Goal: Task Accomplishment & Management: Manage account settings

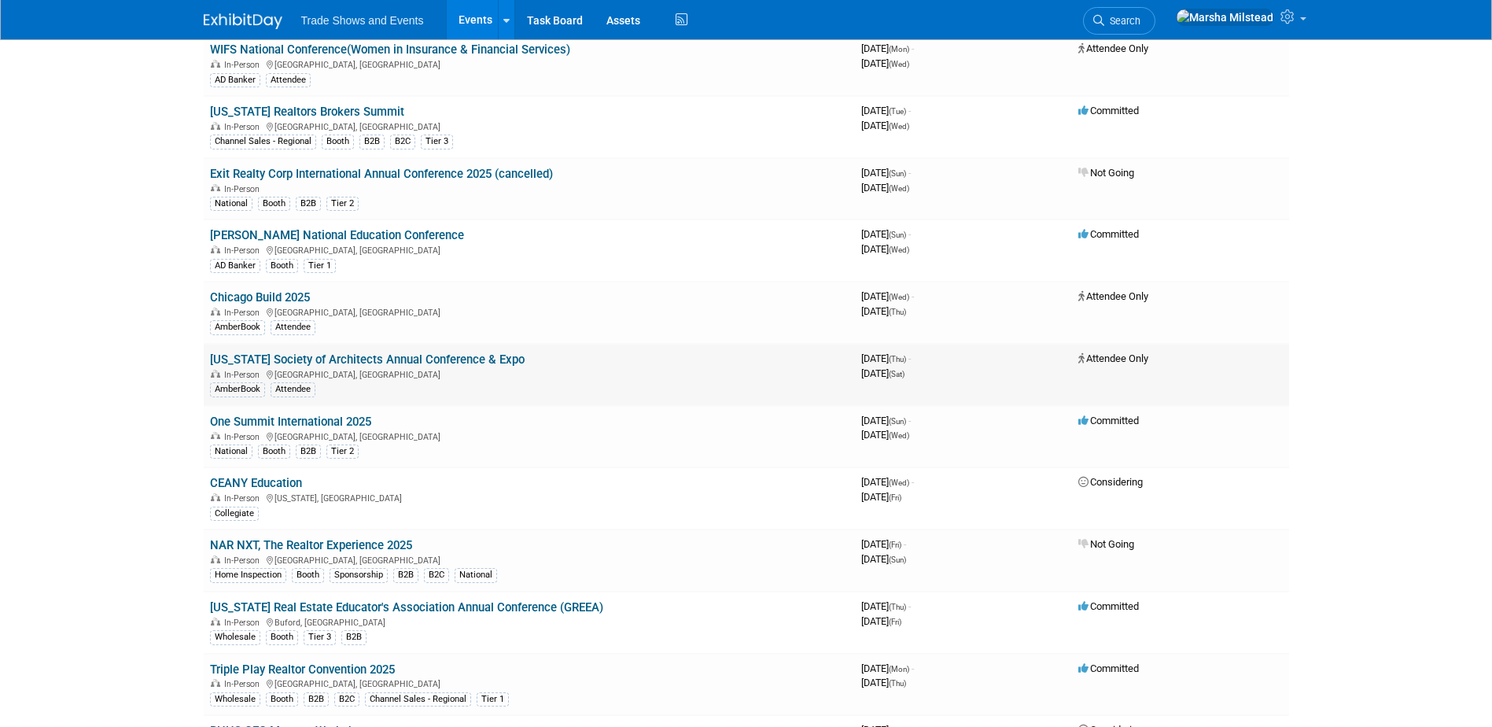
scroll to position [472, 0]
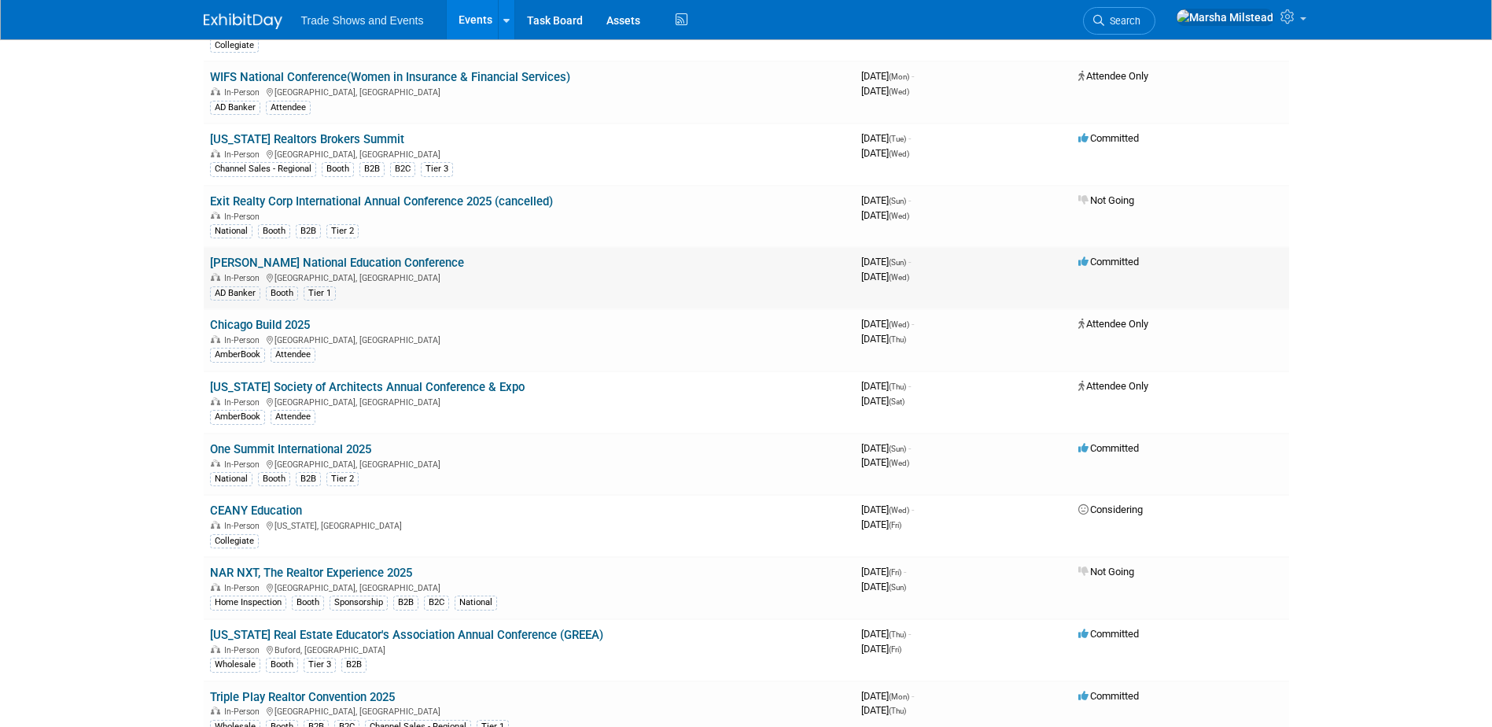
click at [359, 260] on link "[PERSON_NAME] National Education Conference" at bounding box center [337, 263] width 254 height 14
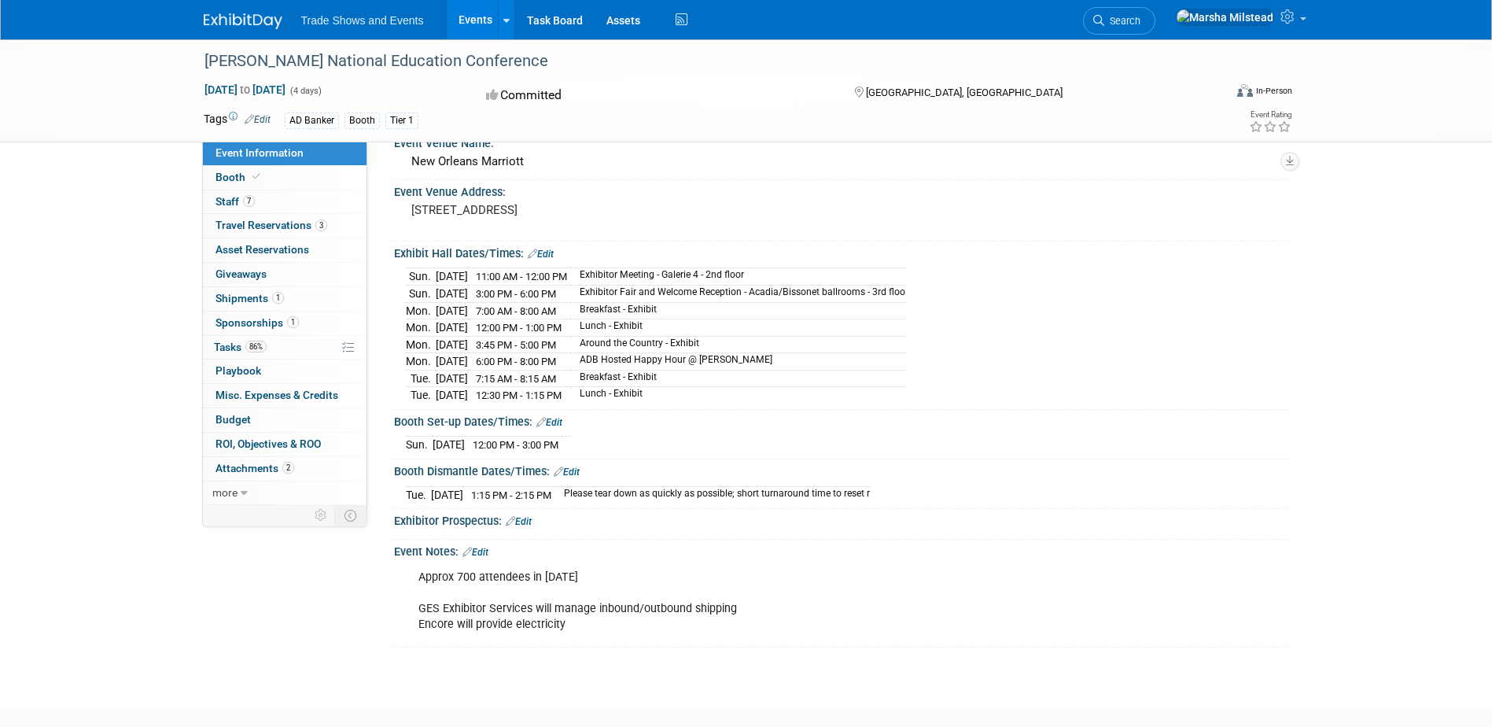
scroll to position [157, 0]
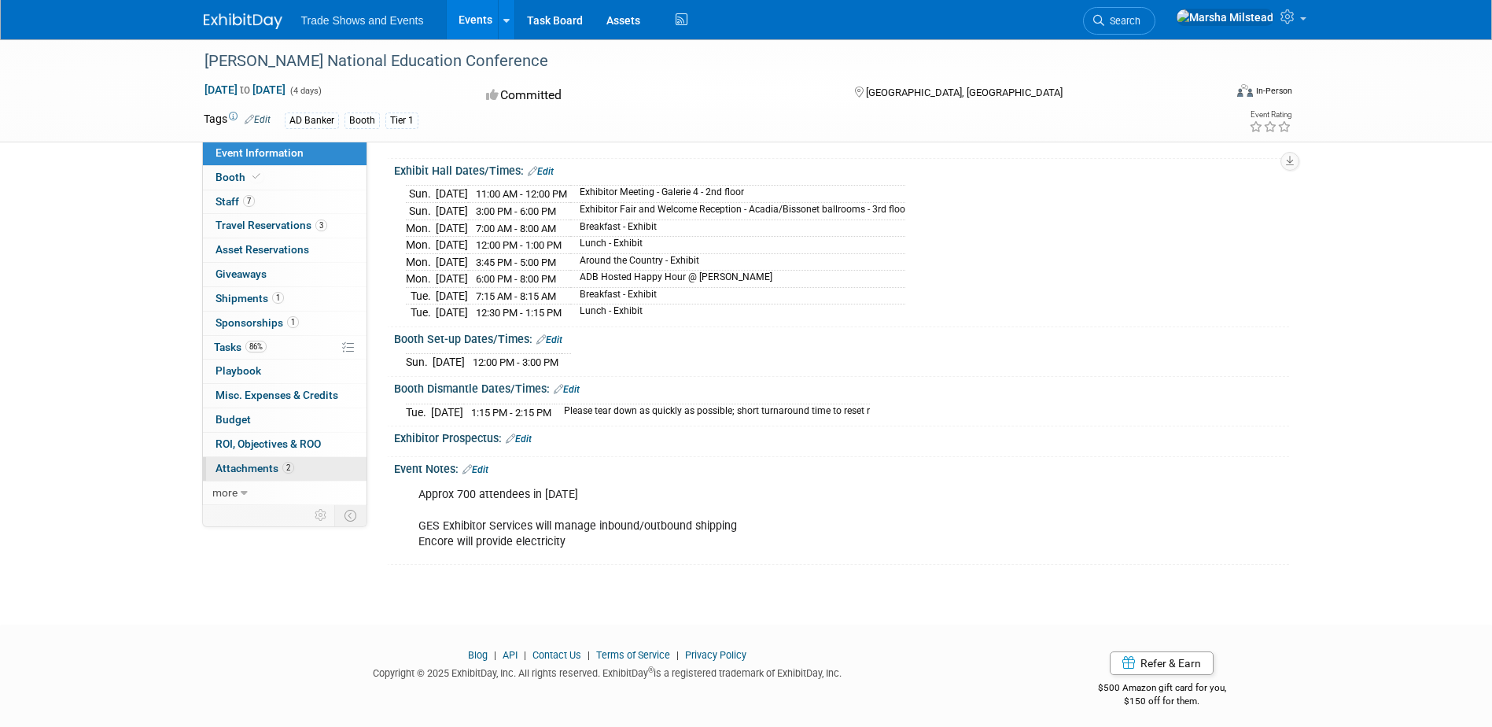
click at [275, 466] on span "Attachments 2" at bounding box center [254, 468] width 79 height 13
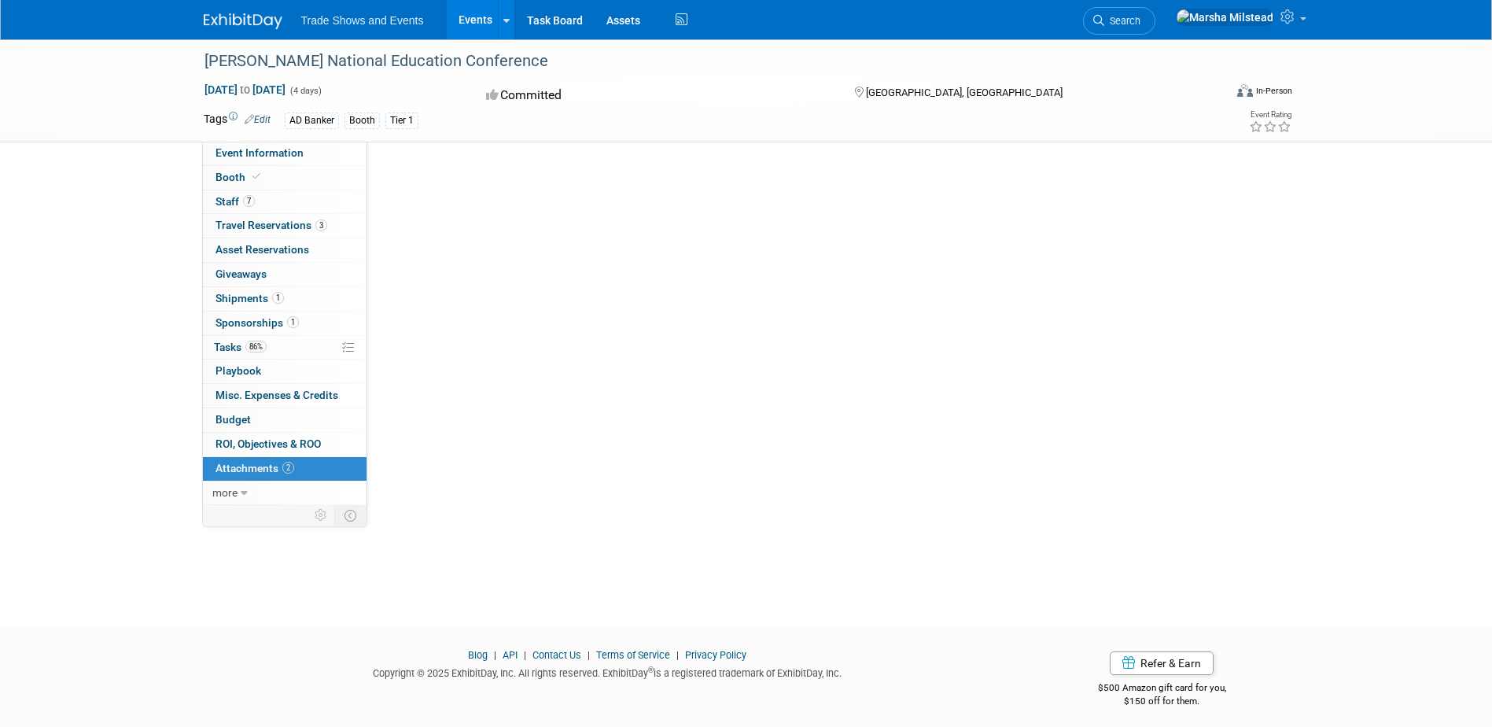
scroll to position [0, 0]
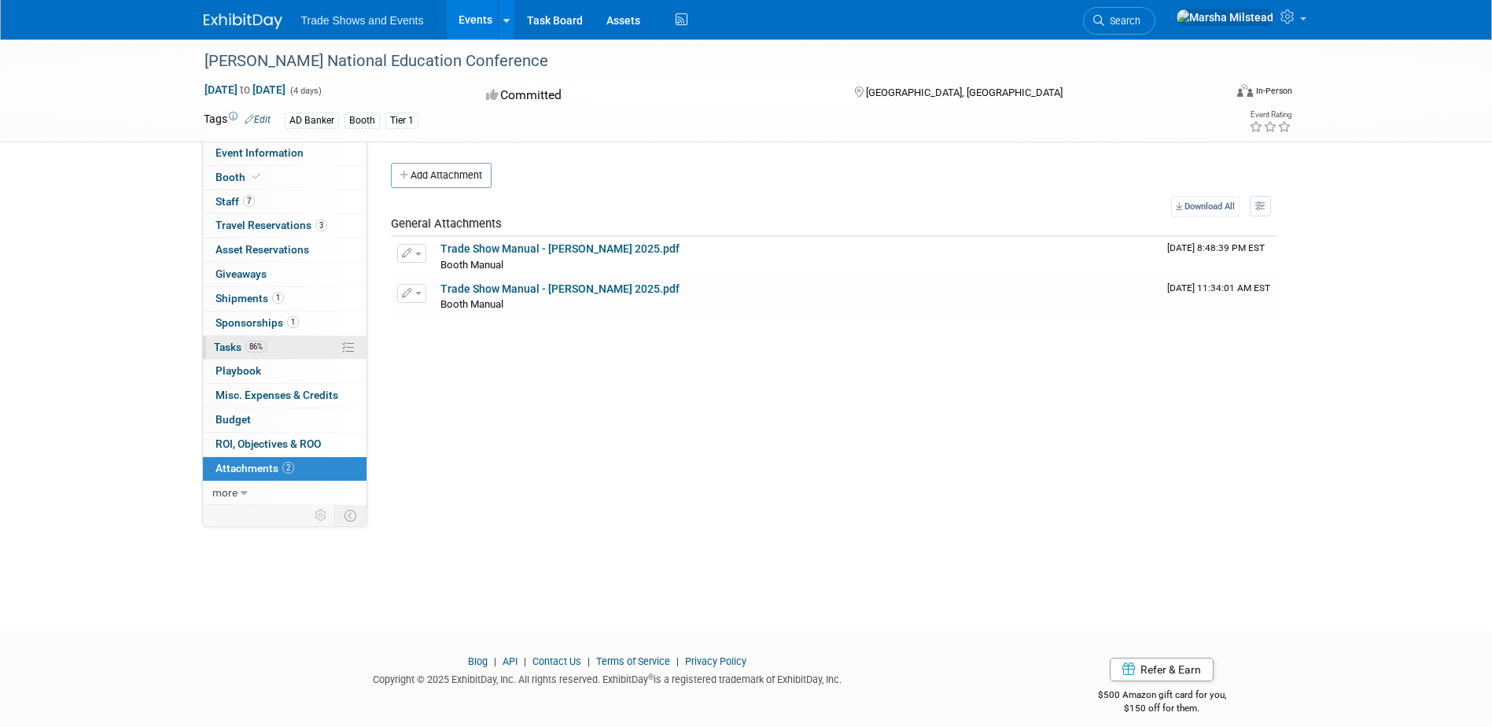
click at [226, 344] on span "Tasks 86%" at bounding box center [240, 346] width 53 height 13
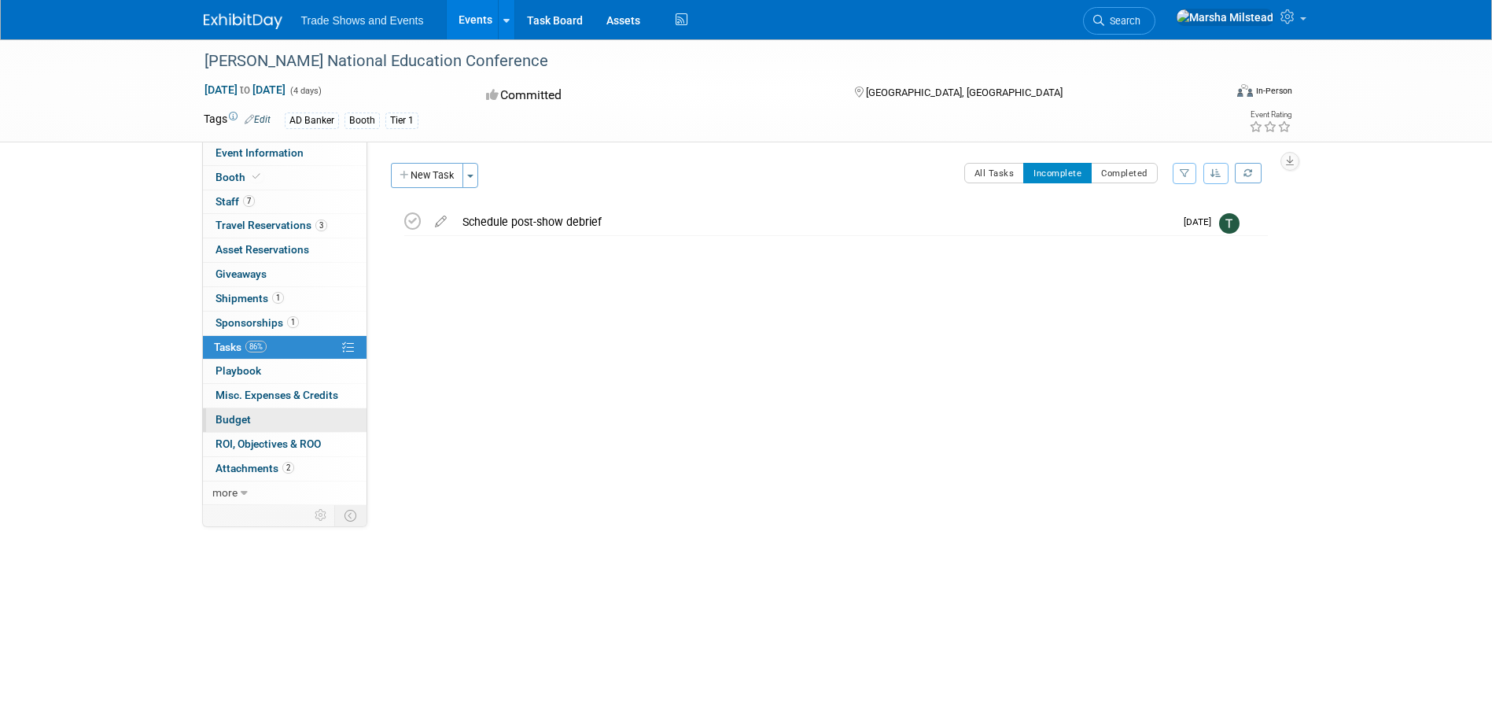
click at [235, 409] on link "Budget" at bounding box center [285, 420] width 164 height 24
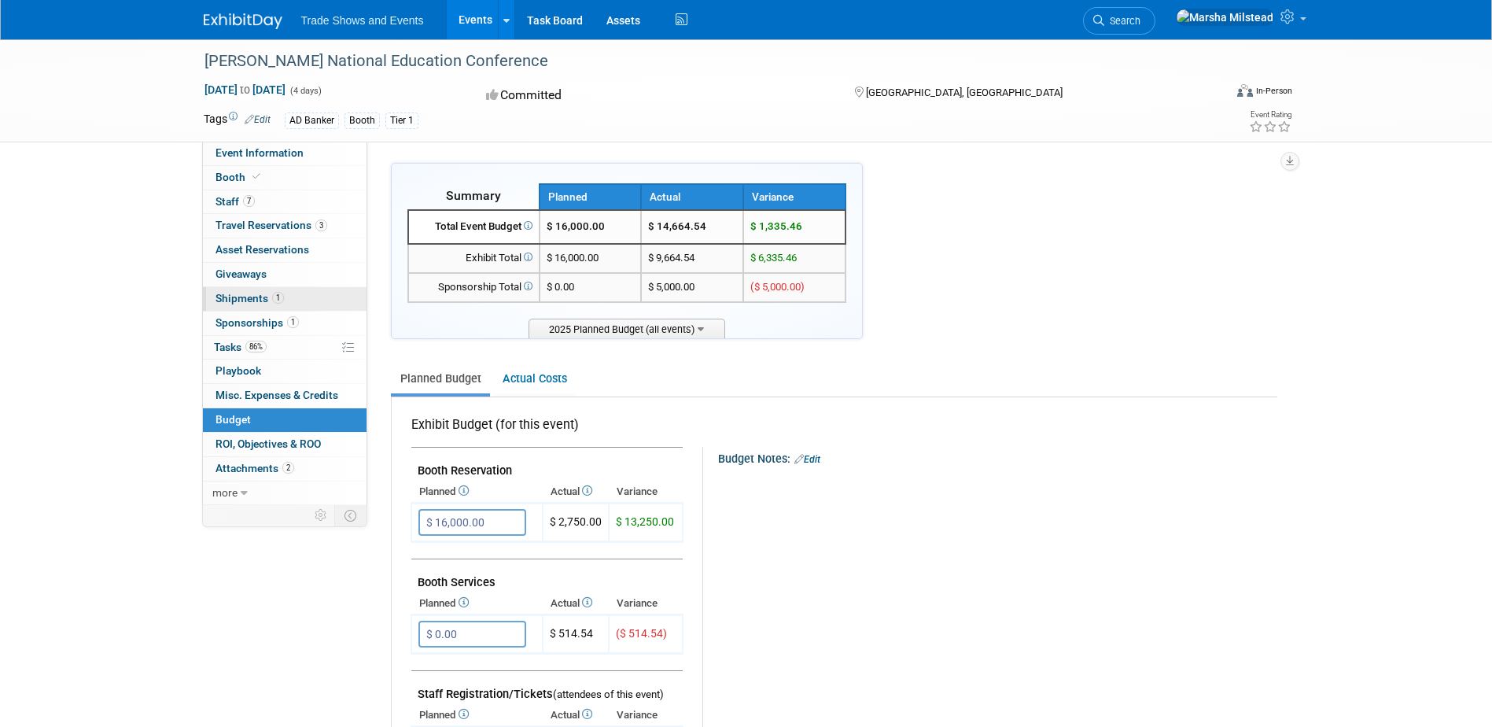
click at [244, 294] on span "Shipments 1" at bounding box center [249, 298] width 68 height 13
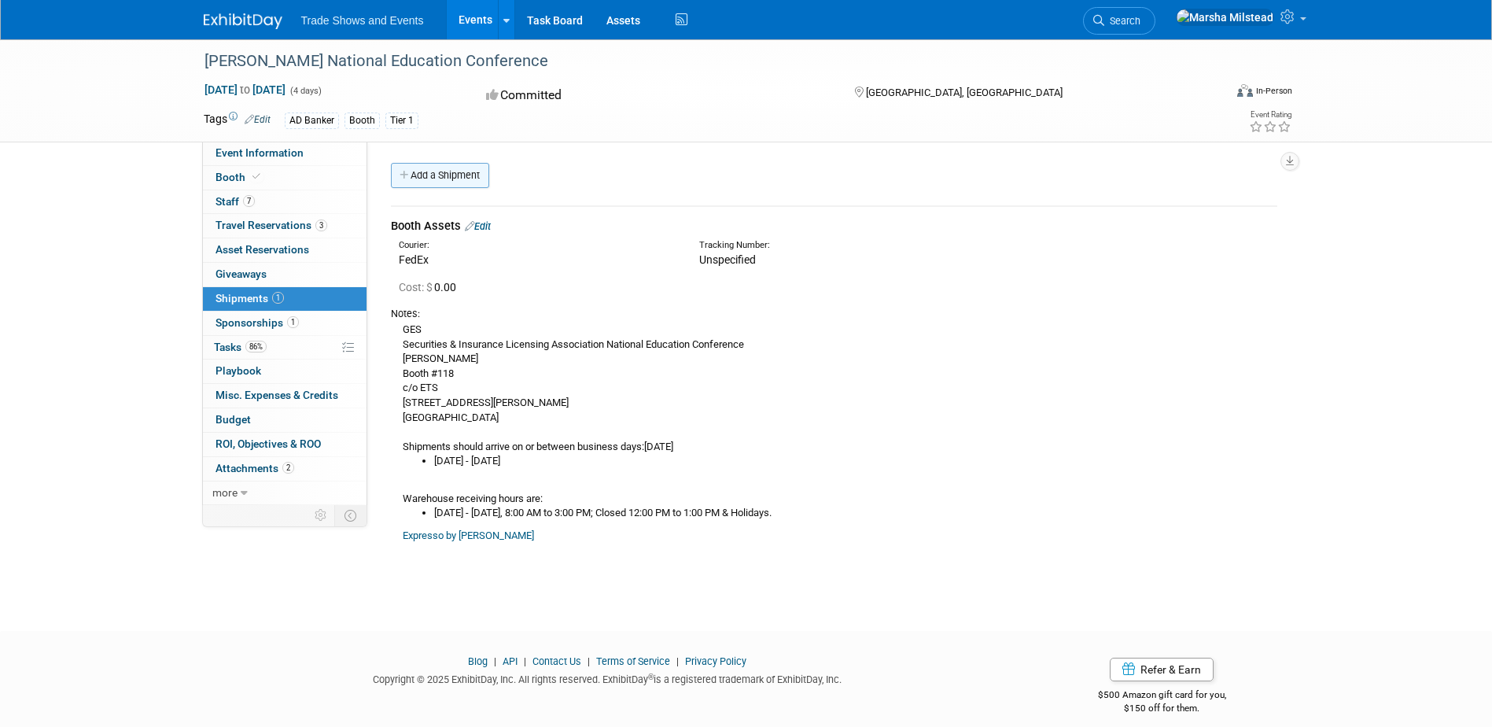
click at [463, 179] on link "Add a Shipment" at bounding box center [440, 175] width 98 height 25
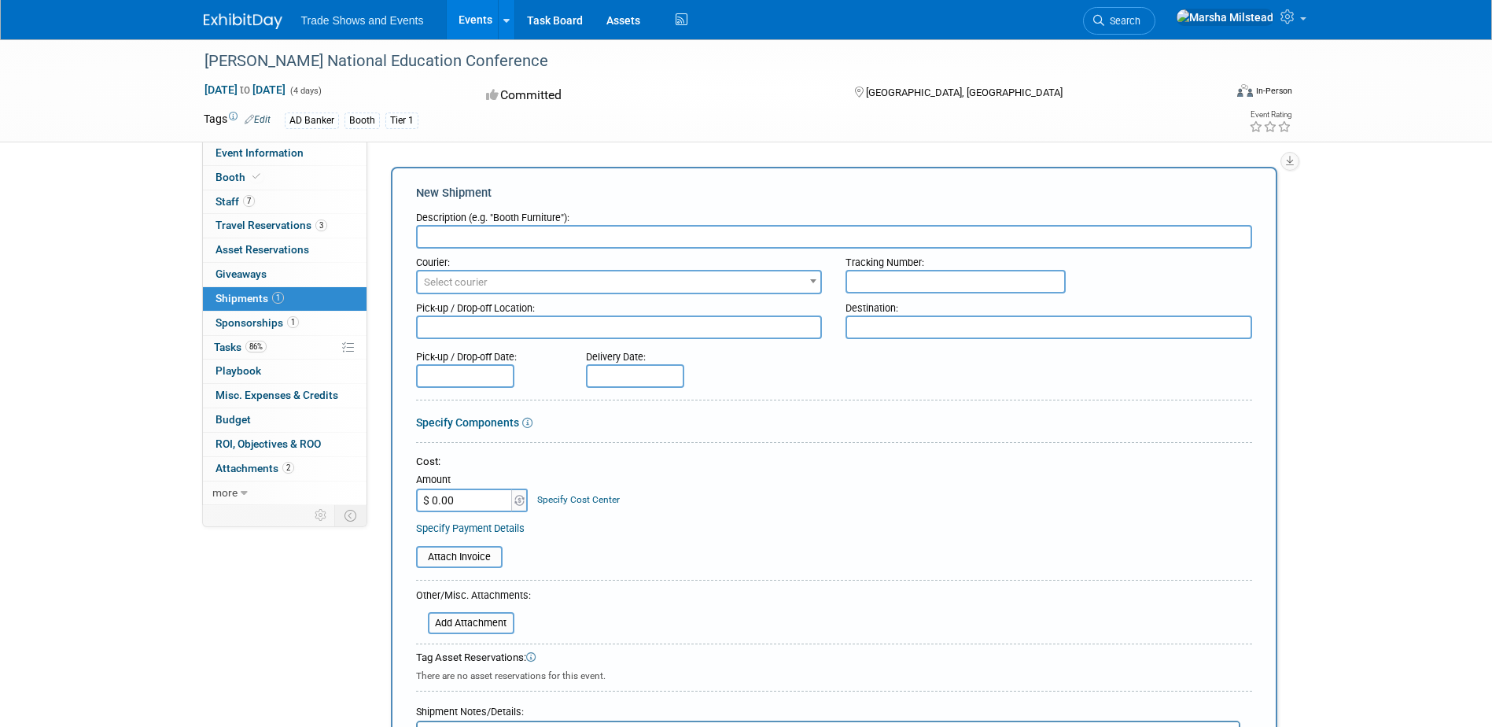
type input "P"
type input "Posterboard"
click at [786, 286] on span "Select courier" at bounding box center [619, 282] width 403 height 22
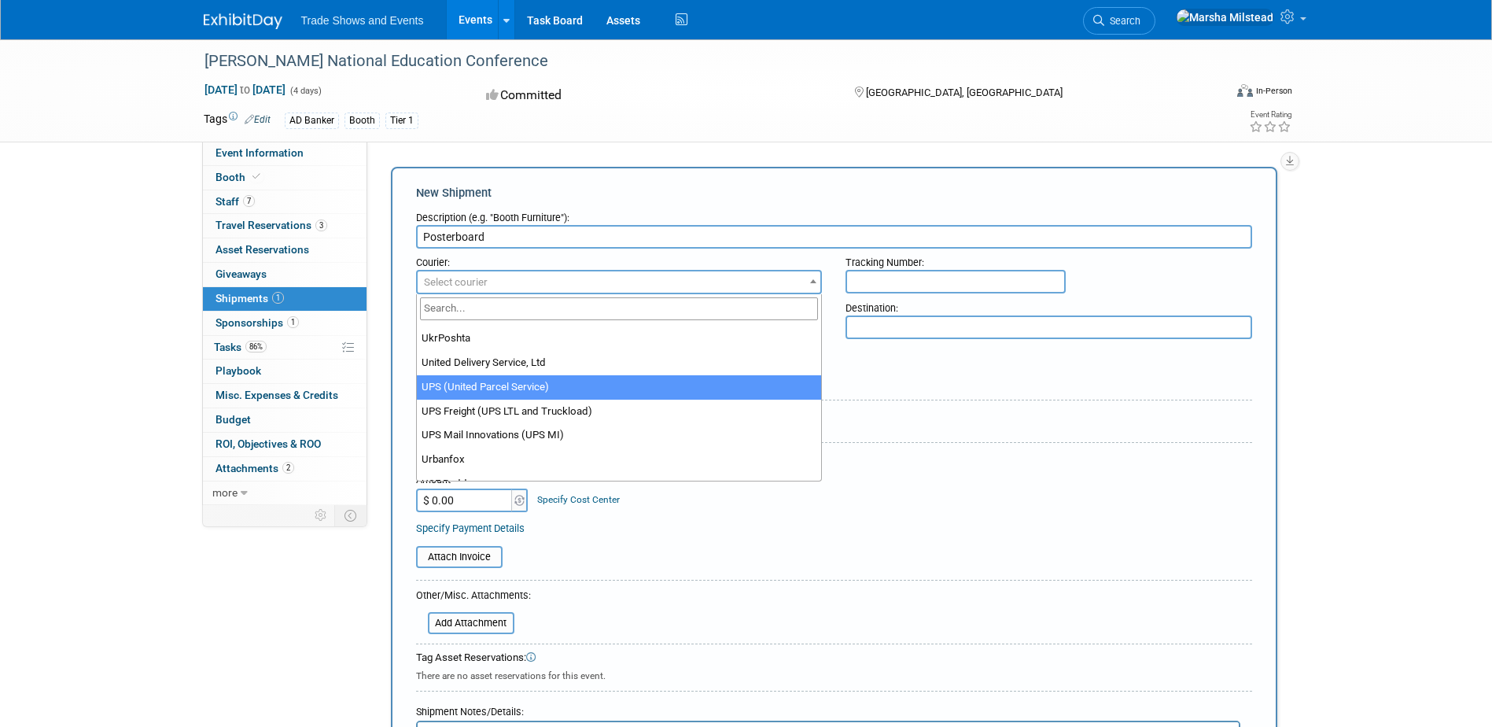
scroll to position [13132, 0]
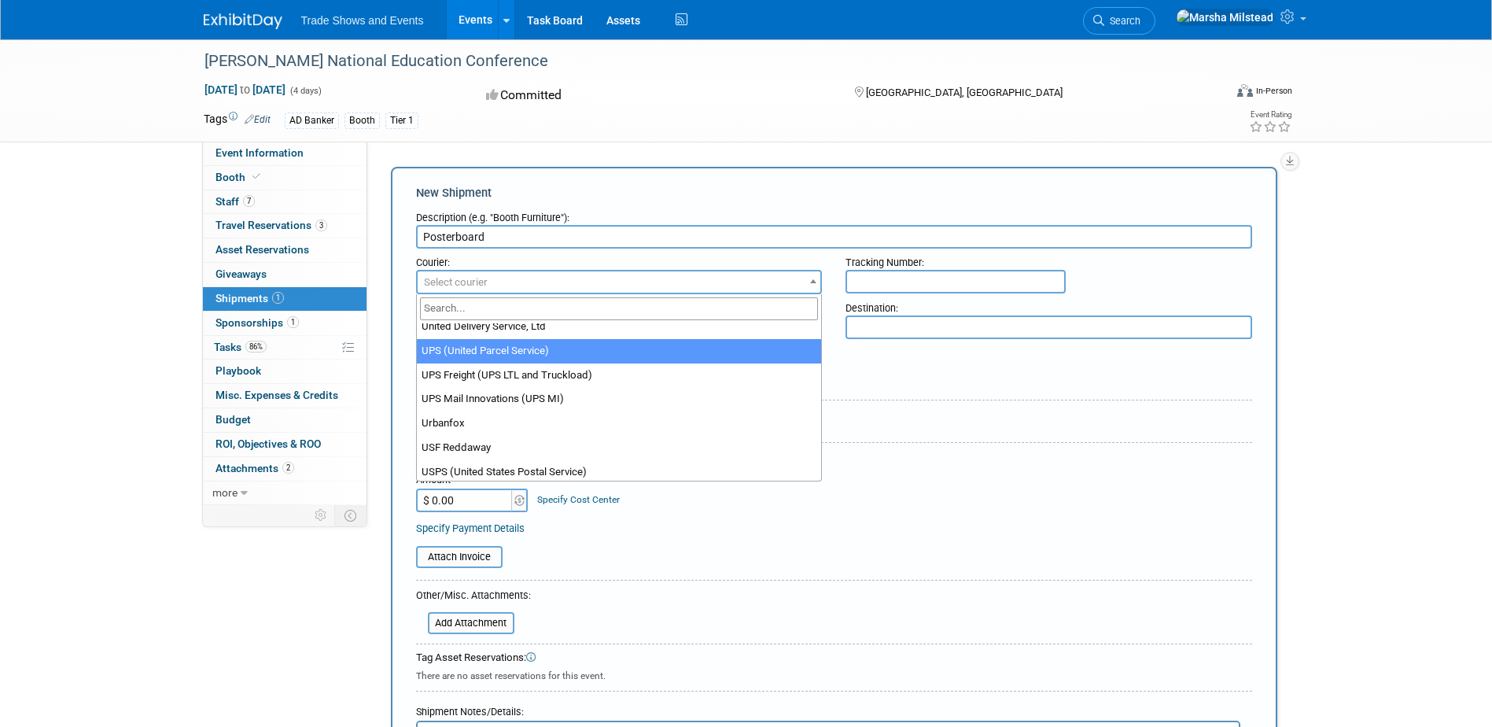
select select "508"
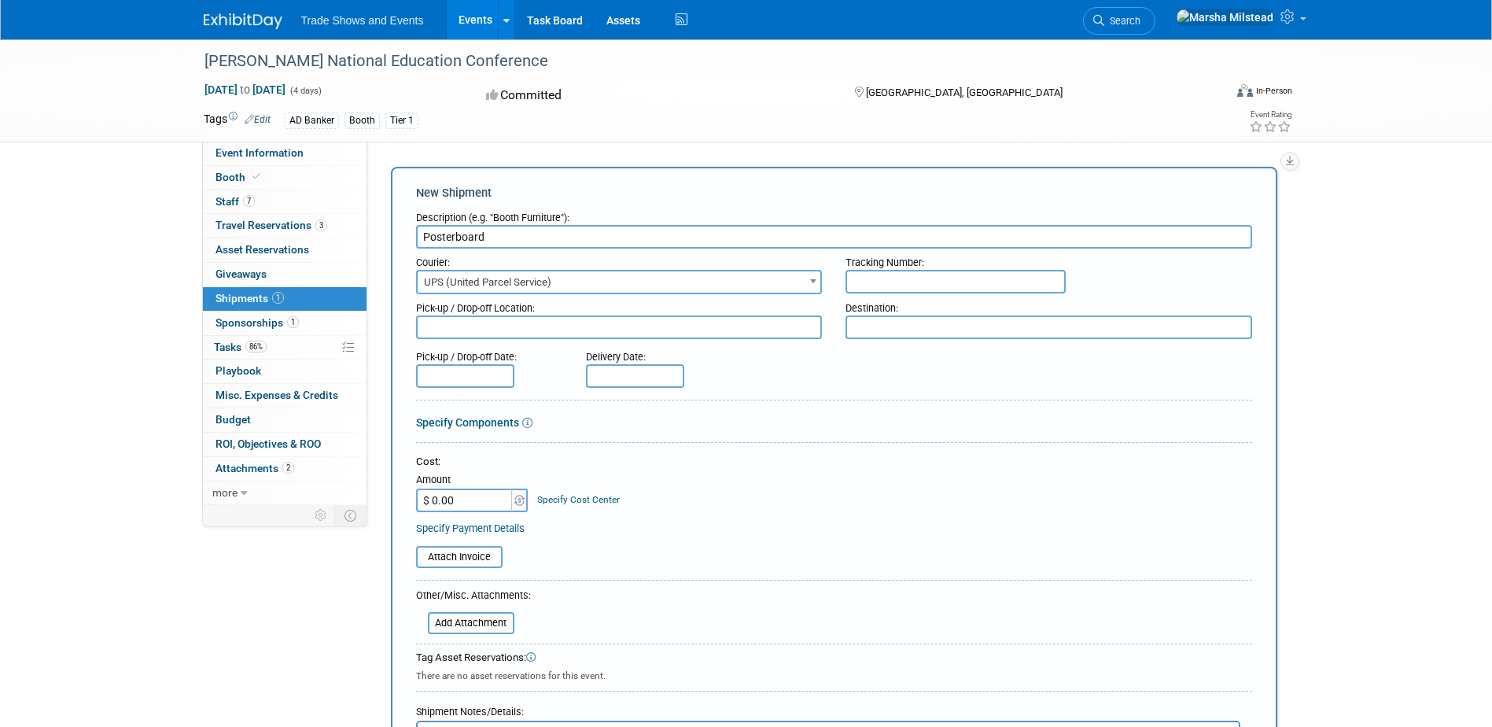
click at [940, 284] on input "text" at bounding box center [955, 282] width 220 height 24
type input "1Z6914910373927454"
click at [761, 333] on textarea at bounding box center [619, 327] width 407 height 24
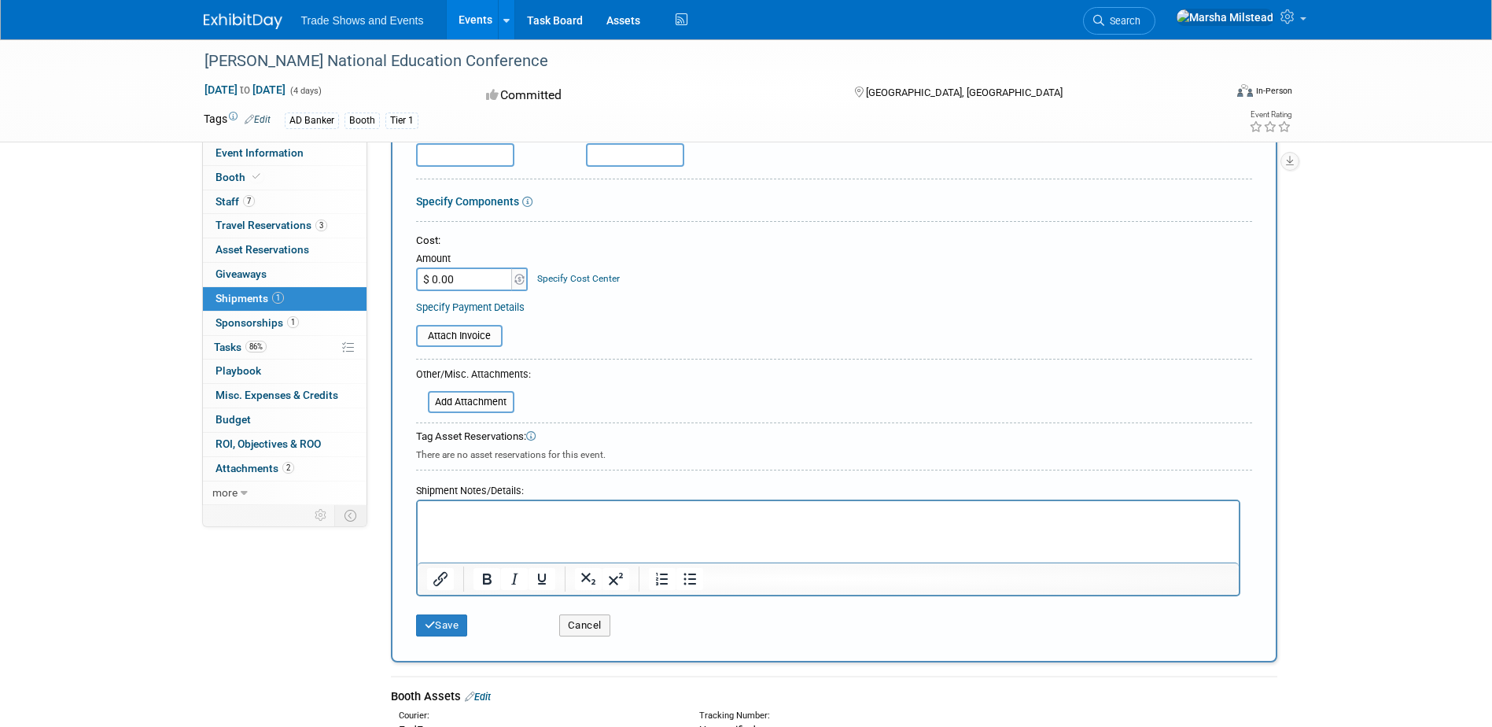
scroll to position [236, 0]
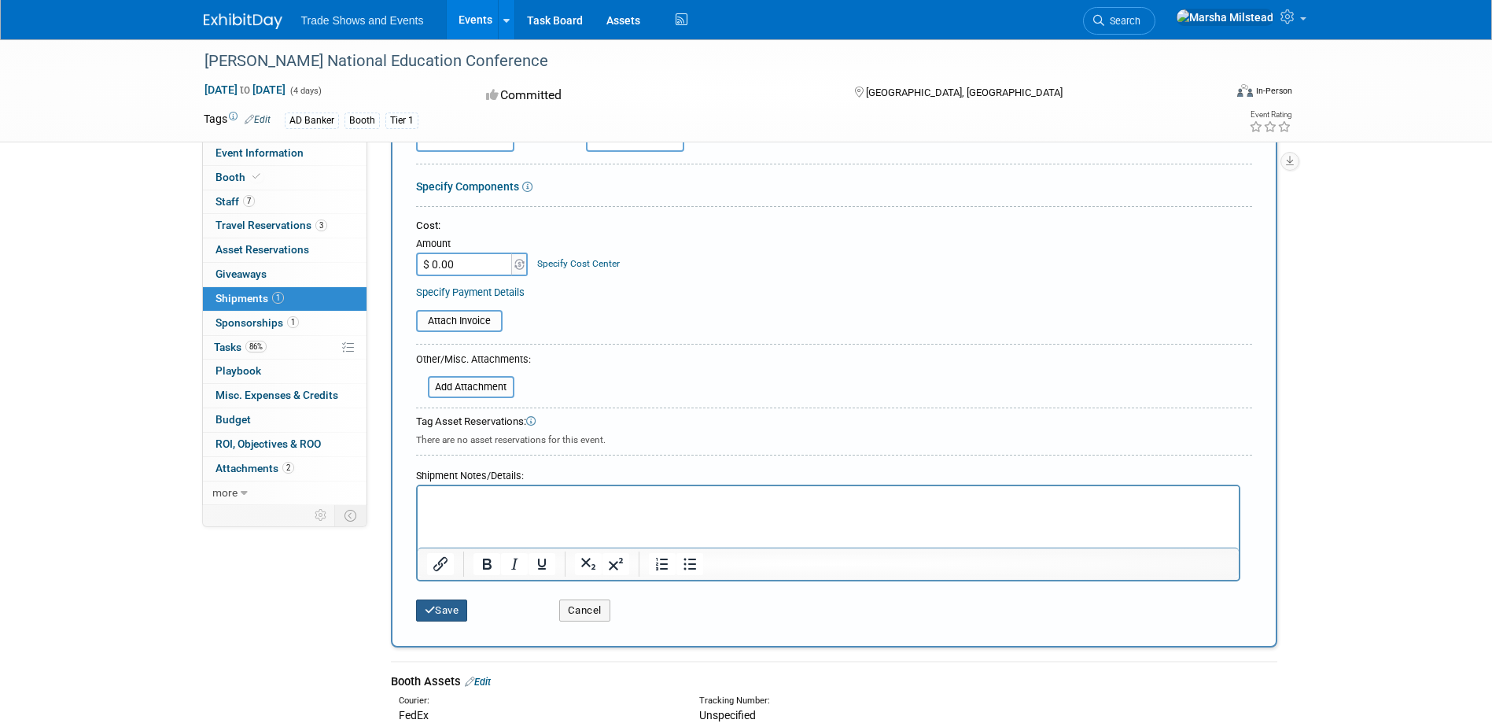
click at [446, 611] on button "Save" at bounding box center [442, 610] width 52 height 22
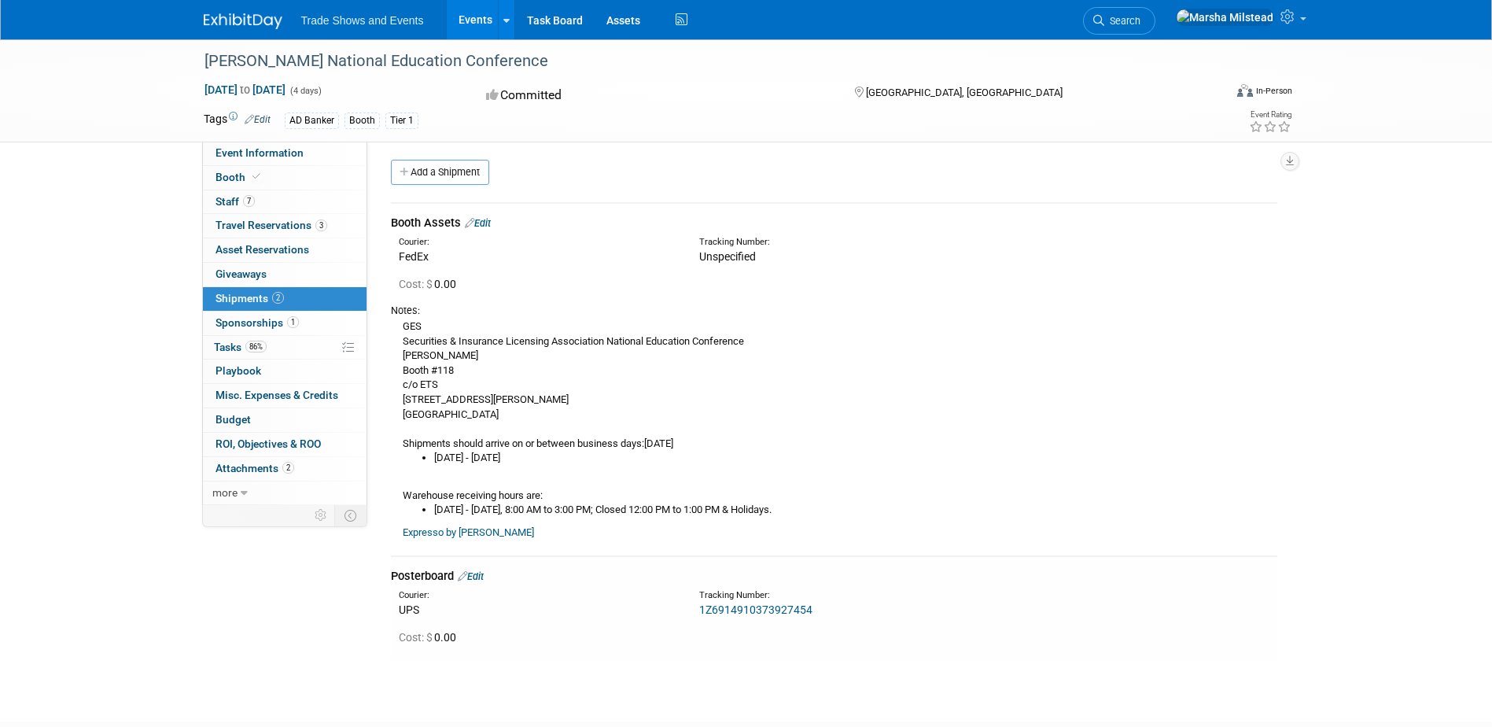
scroll to position [0, 0]
click at [460, 173] on link "Add a Shipment" at bounding box center [440, 175] width 98 height 25
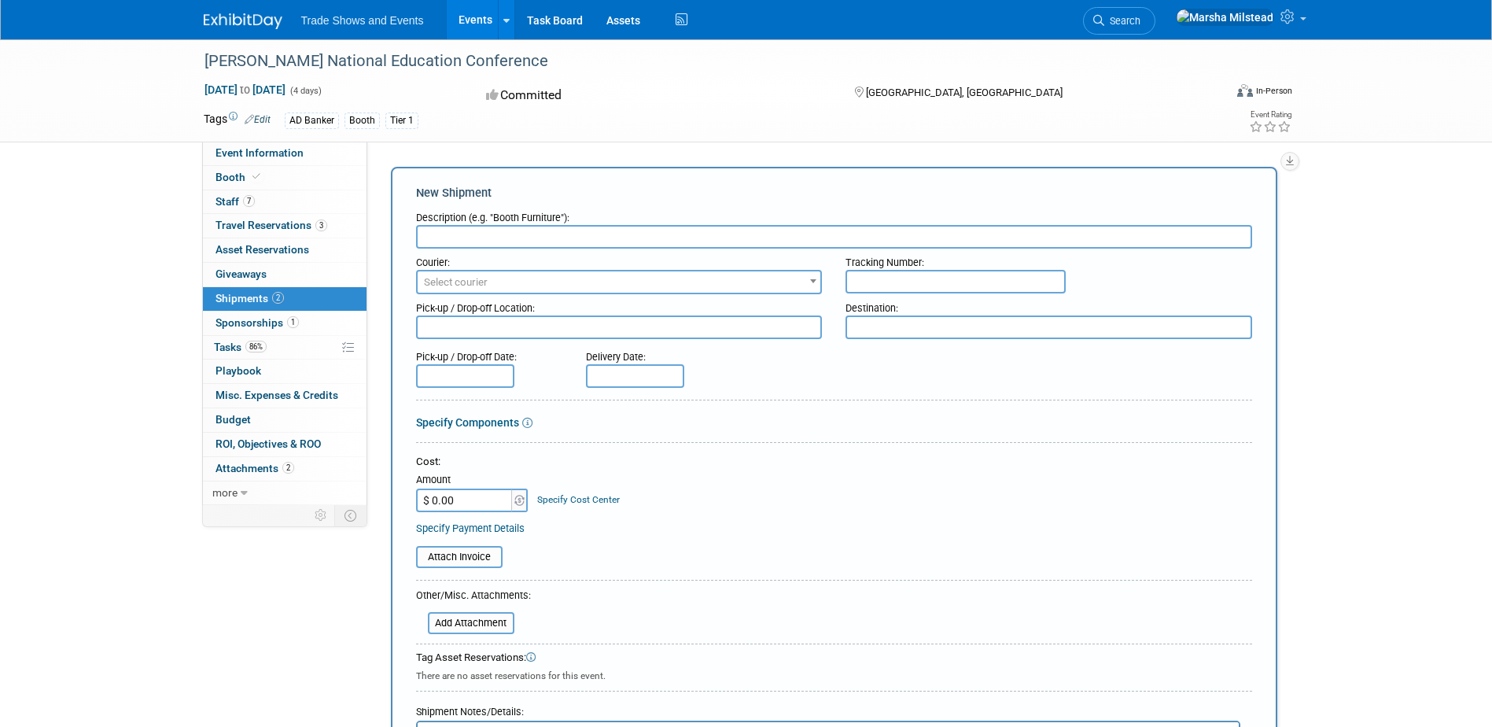
click at [465, 234] on input "text" at bounding box center [834, 237] width 836 height 24
type input "B"
type input "G"
click at [462, 237] on input "text" at bounding box center [834, 237] width 836 height 24
type input "P"
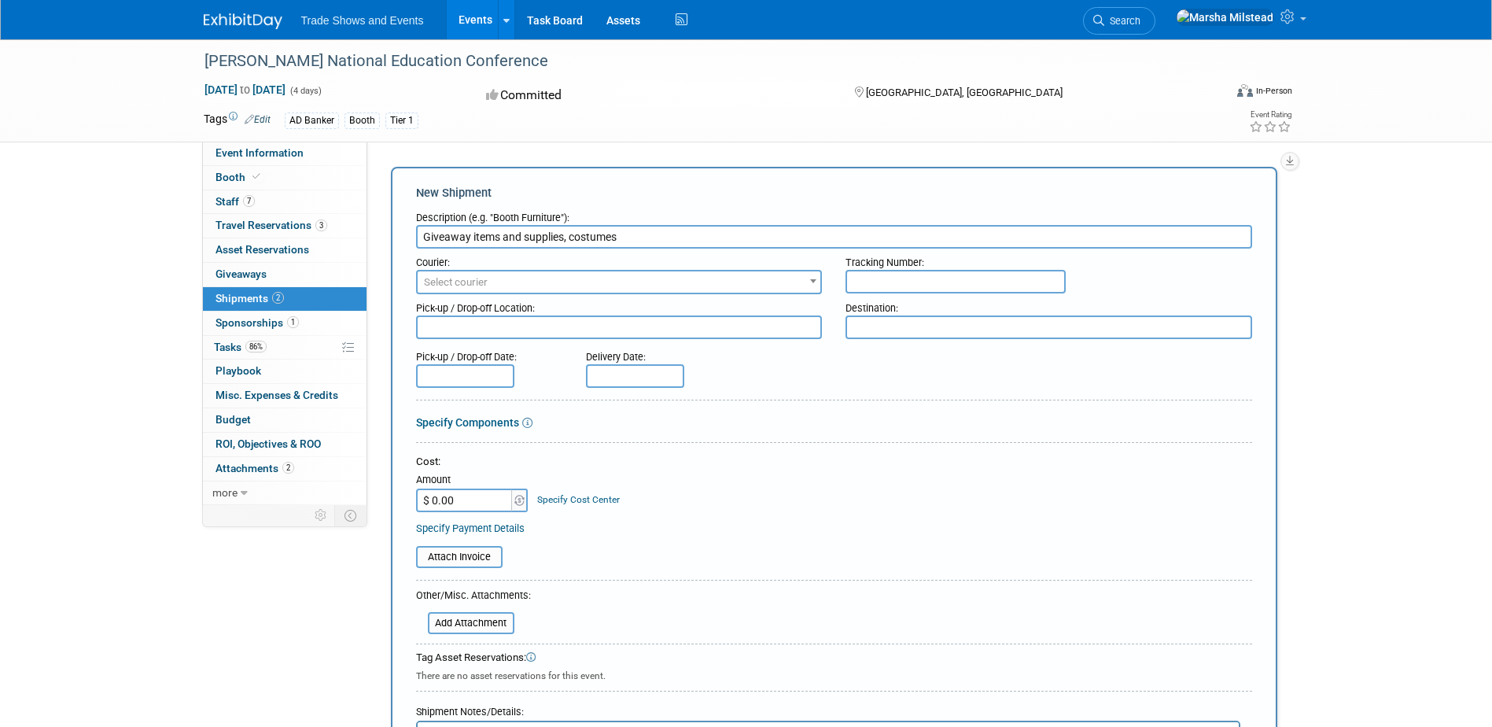
type input "Giveaway items and supplies, costumes"
click at [513, 267] on div "Courier:" at bounding box center [619, 258] width 407 height 21
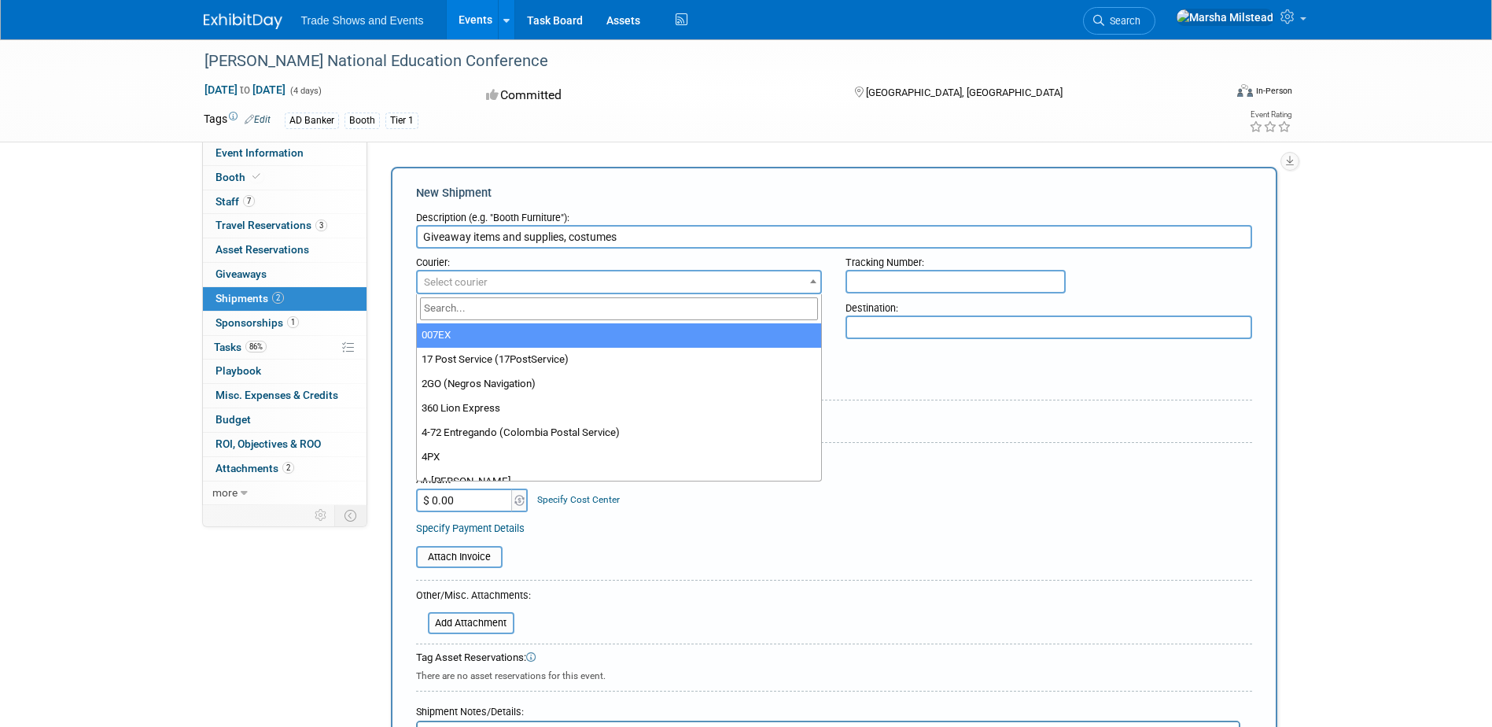
click at [514, 284] on span "Select courier" at bounding box center [619, 282] width 403 height 22
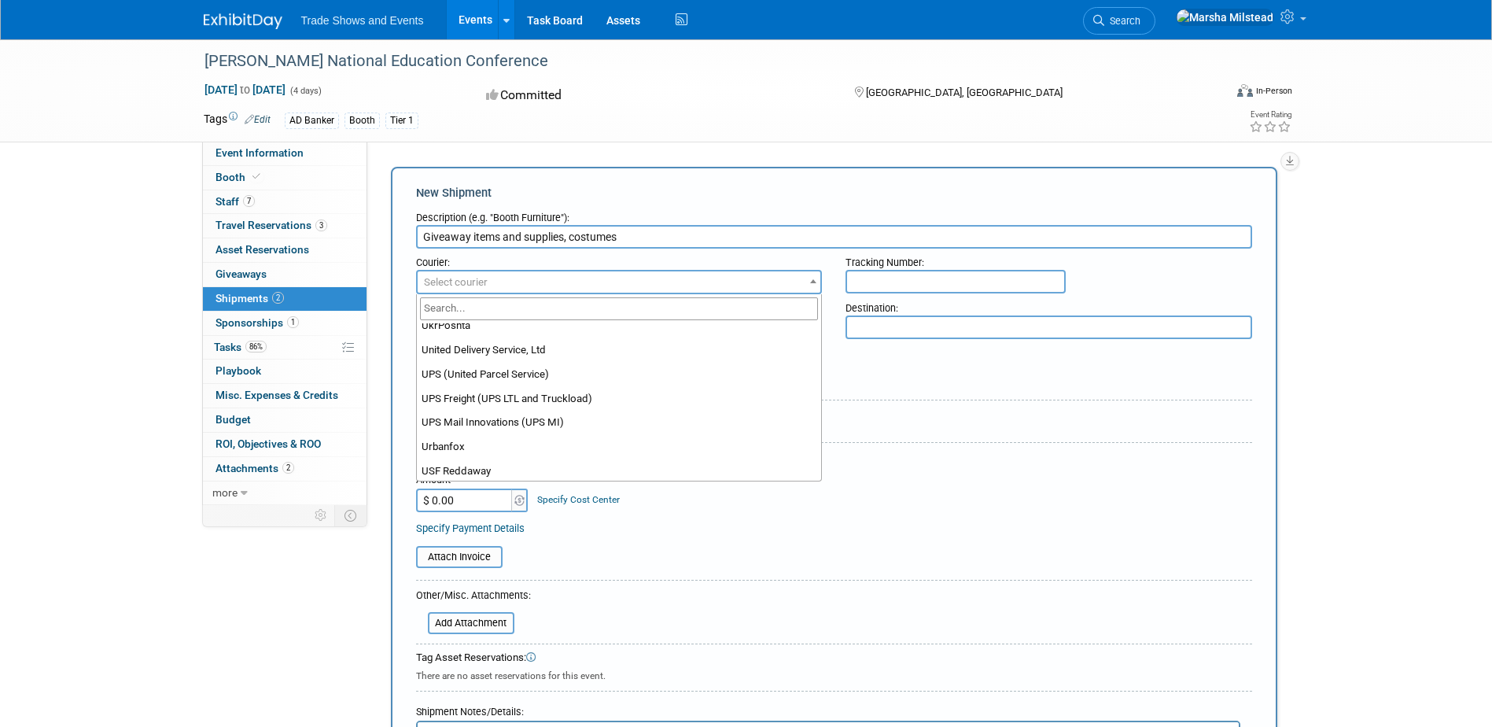
scroll to position [13104, 0]
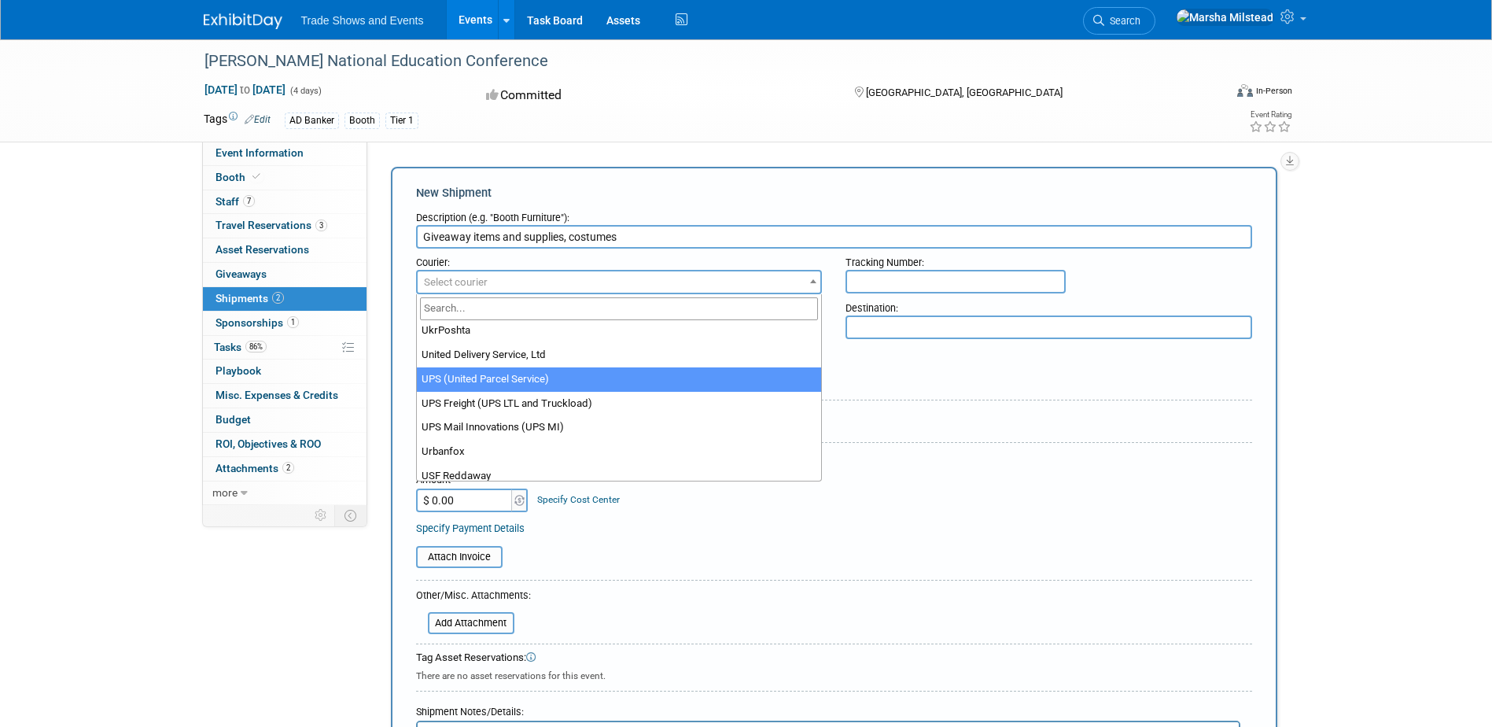
select select "508"
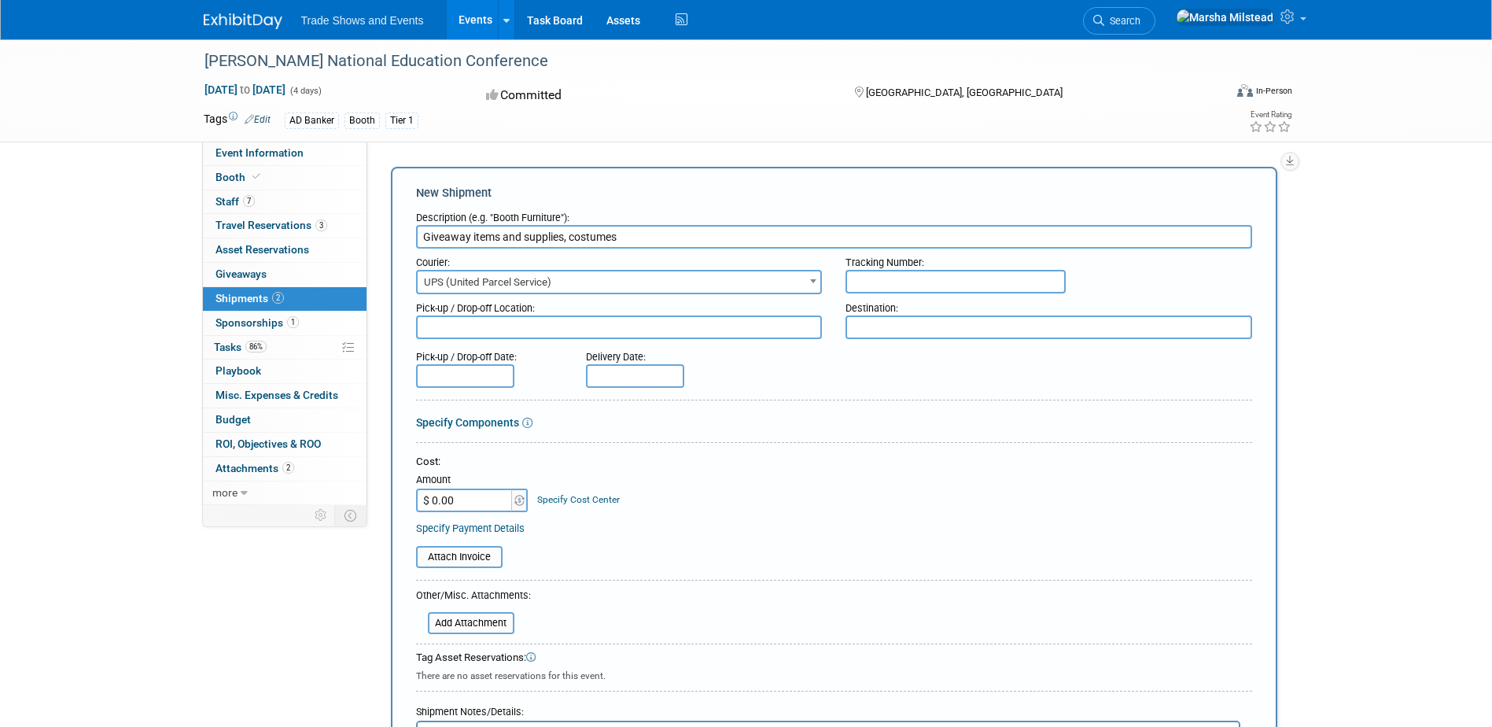
click at [922, 286] on input "text" at bounding box center [955, 282] width 220 height 24
type input "1z6914910375806670"
click at [1171, 529] on div "Specify Payment Details" at bounding box center [834, 528] width 836 height 17
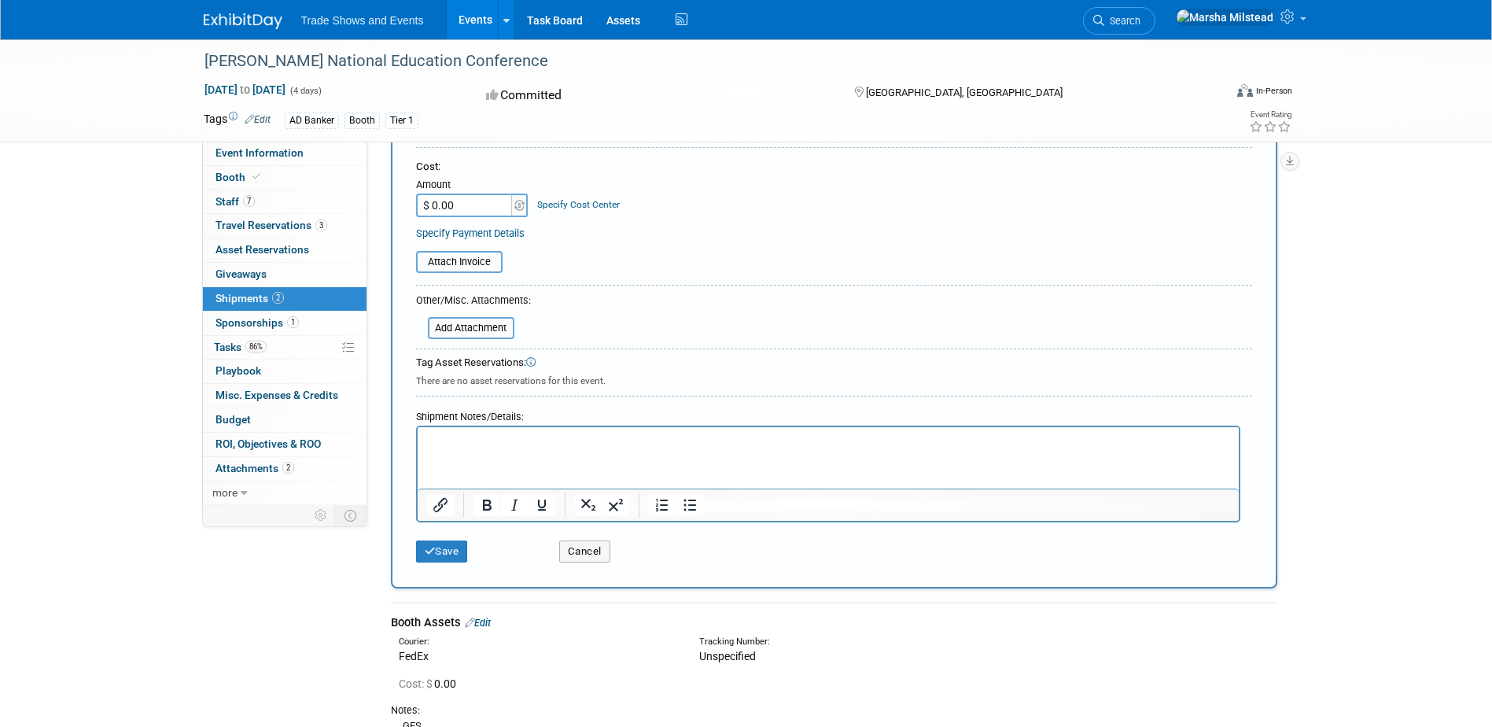
scroll to position [315, 0]
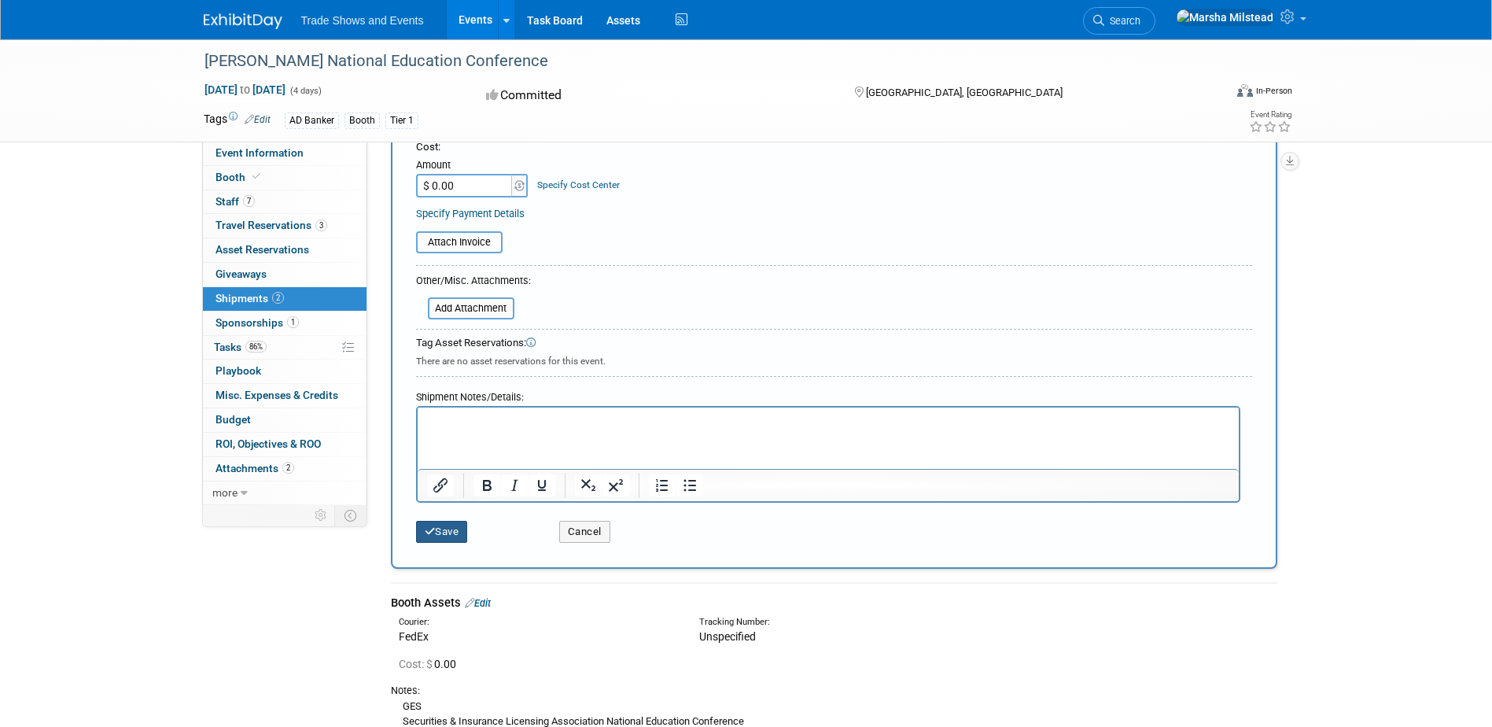
click at [458, 524] on button "Save" at bounding box center [442, 532] width 52 height 22
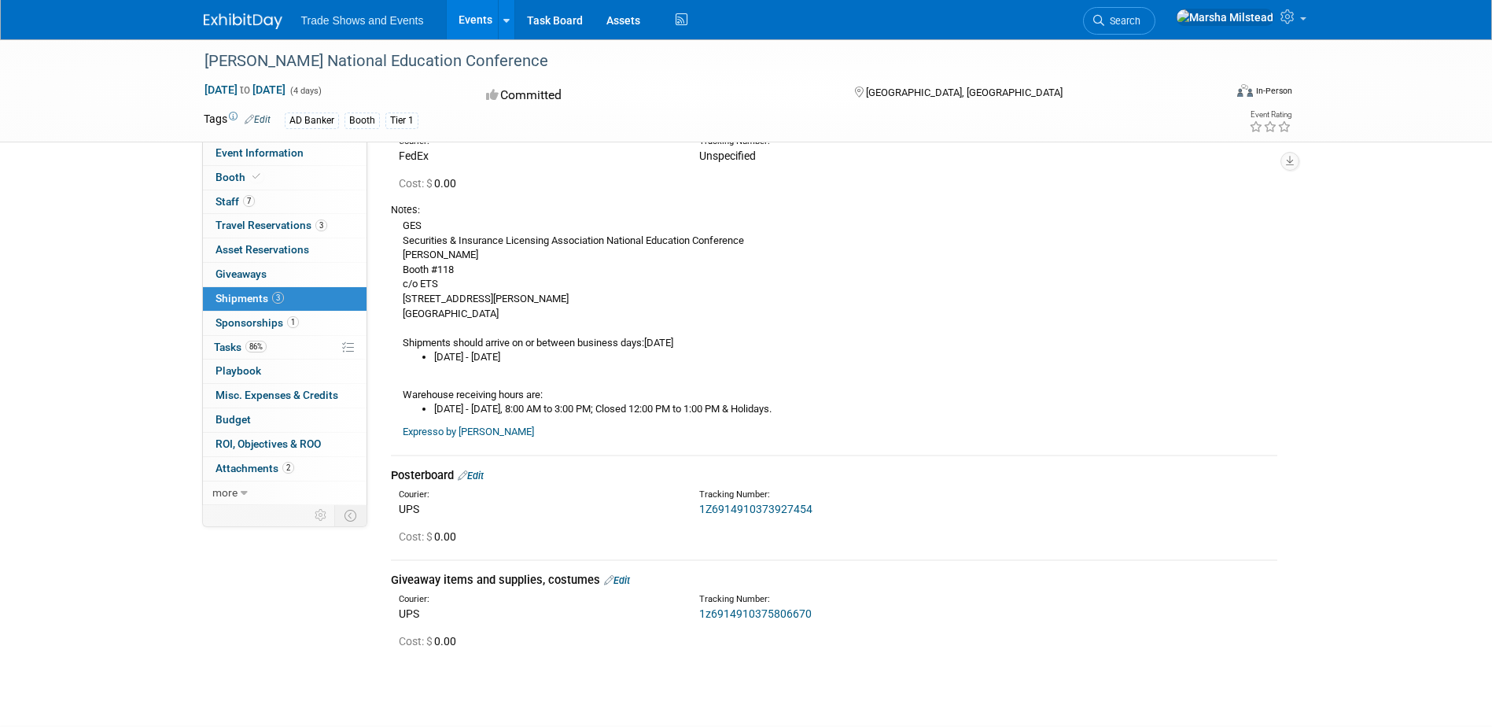
scroll to position [0, 0]
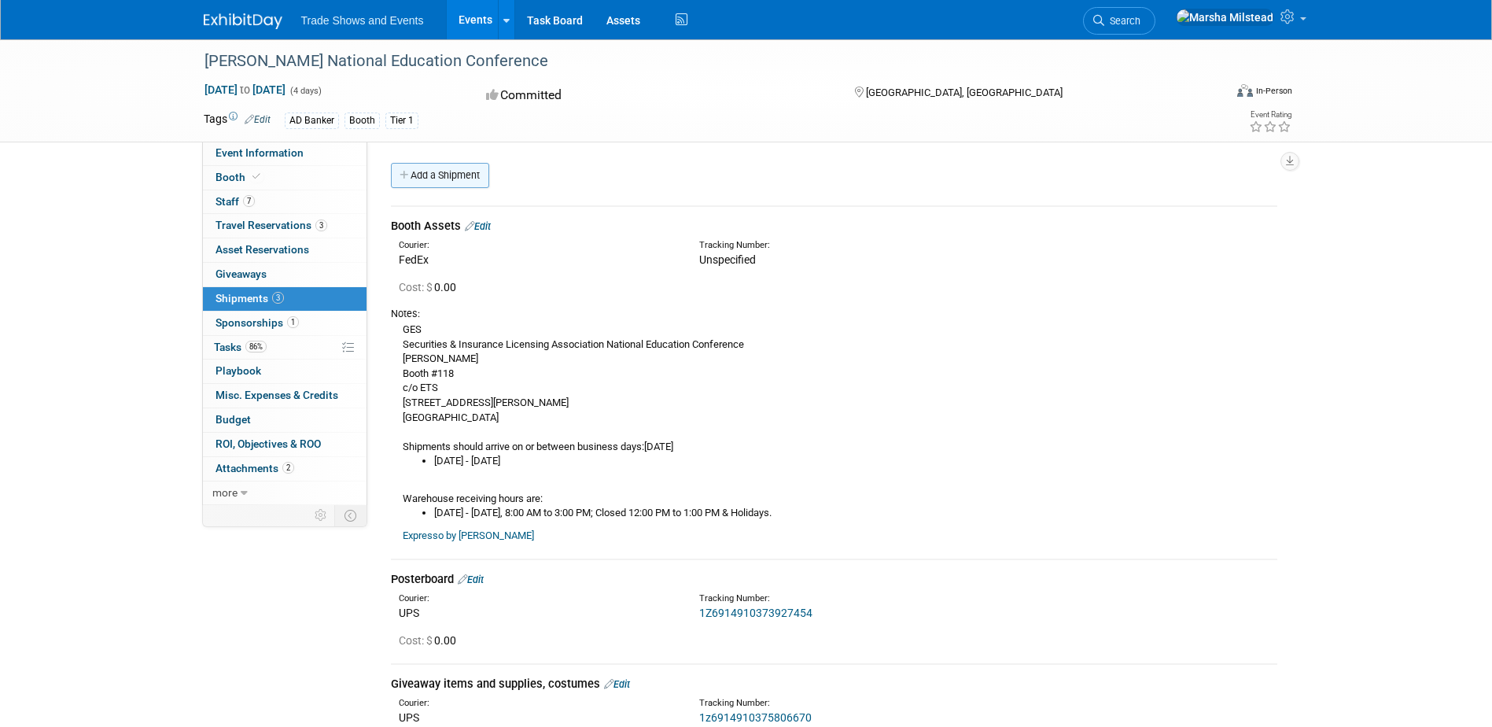
click at [458, 172] on link "Add a Shipment" at bounding box center [440, 175] width 98 height 25
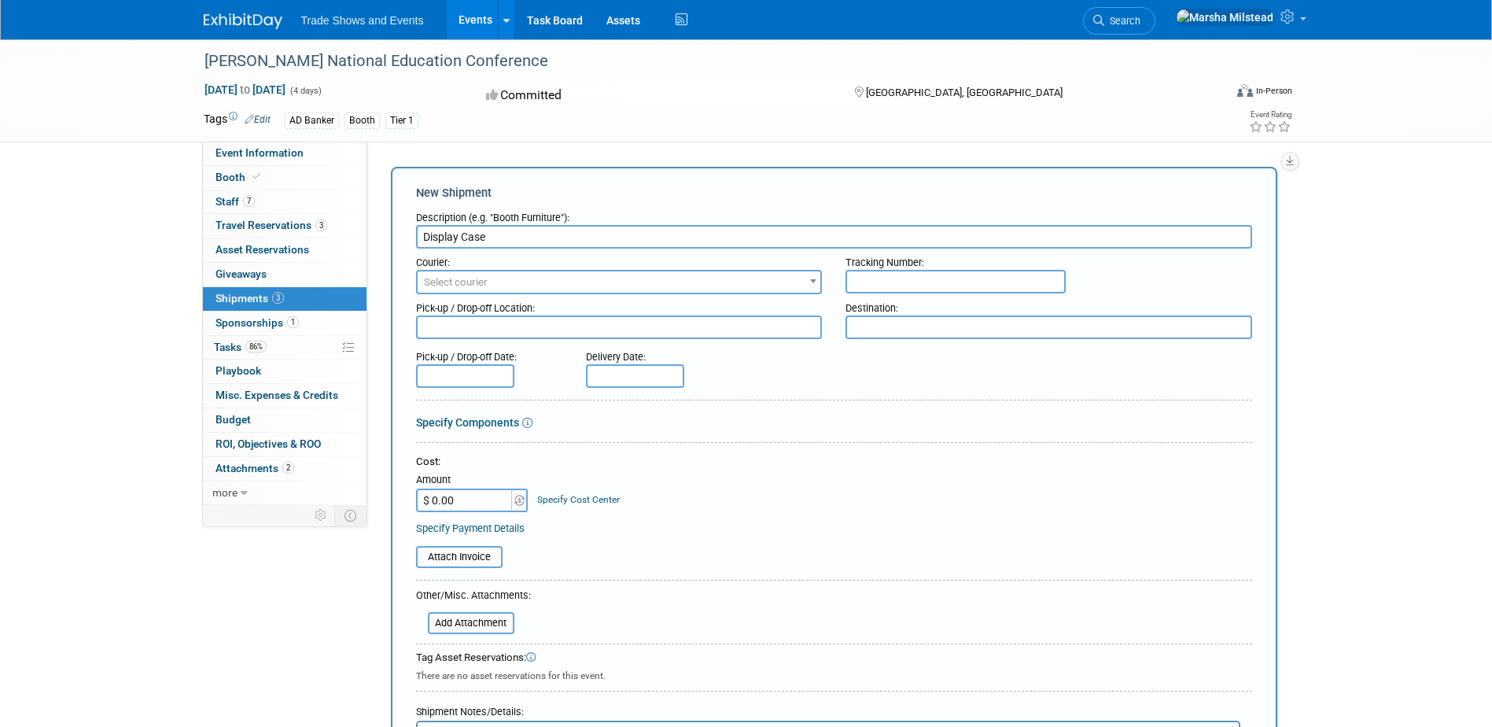
type input "Display Case"
click at [815, 282] on b at bounding box center [813, 281] width 6 height 4
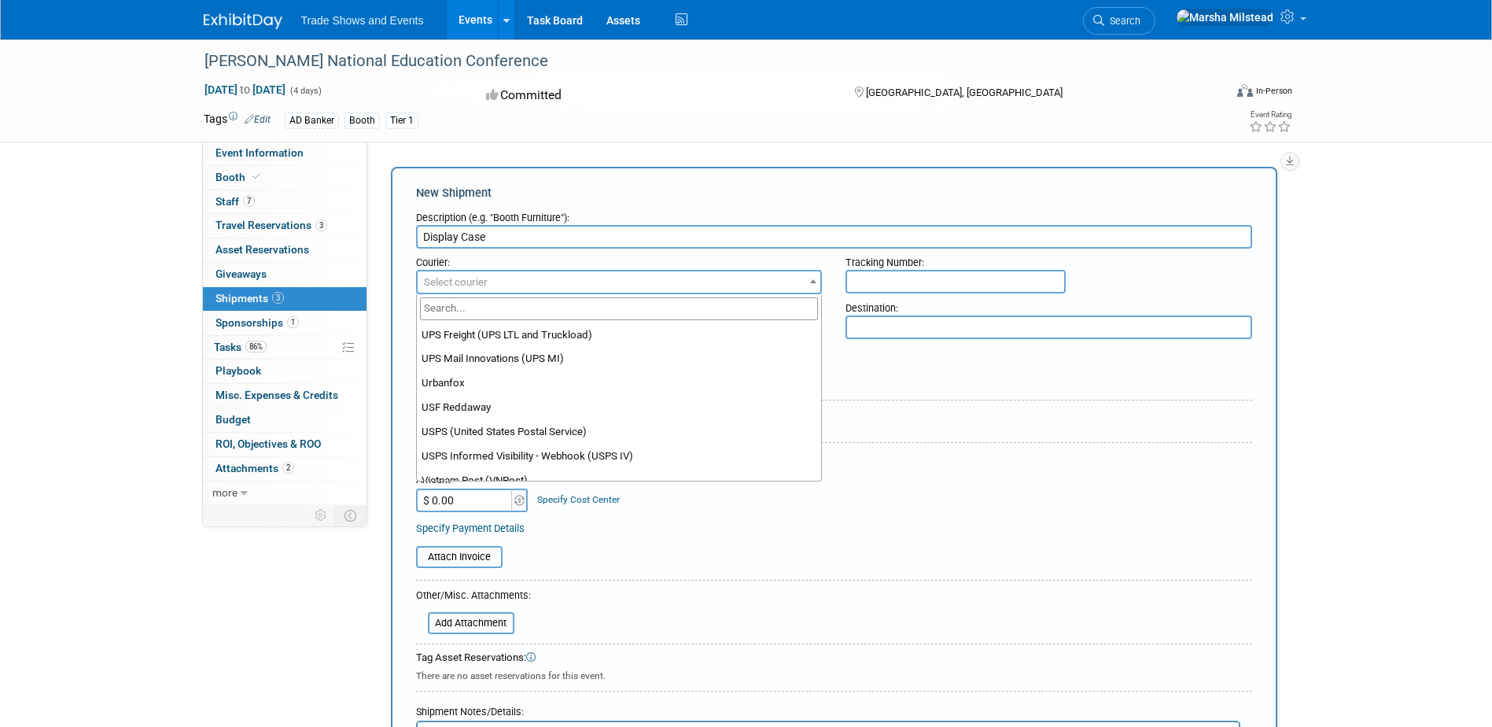
scroll to position [13118, 0]
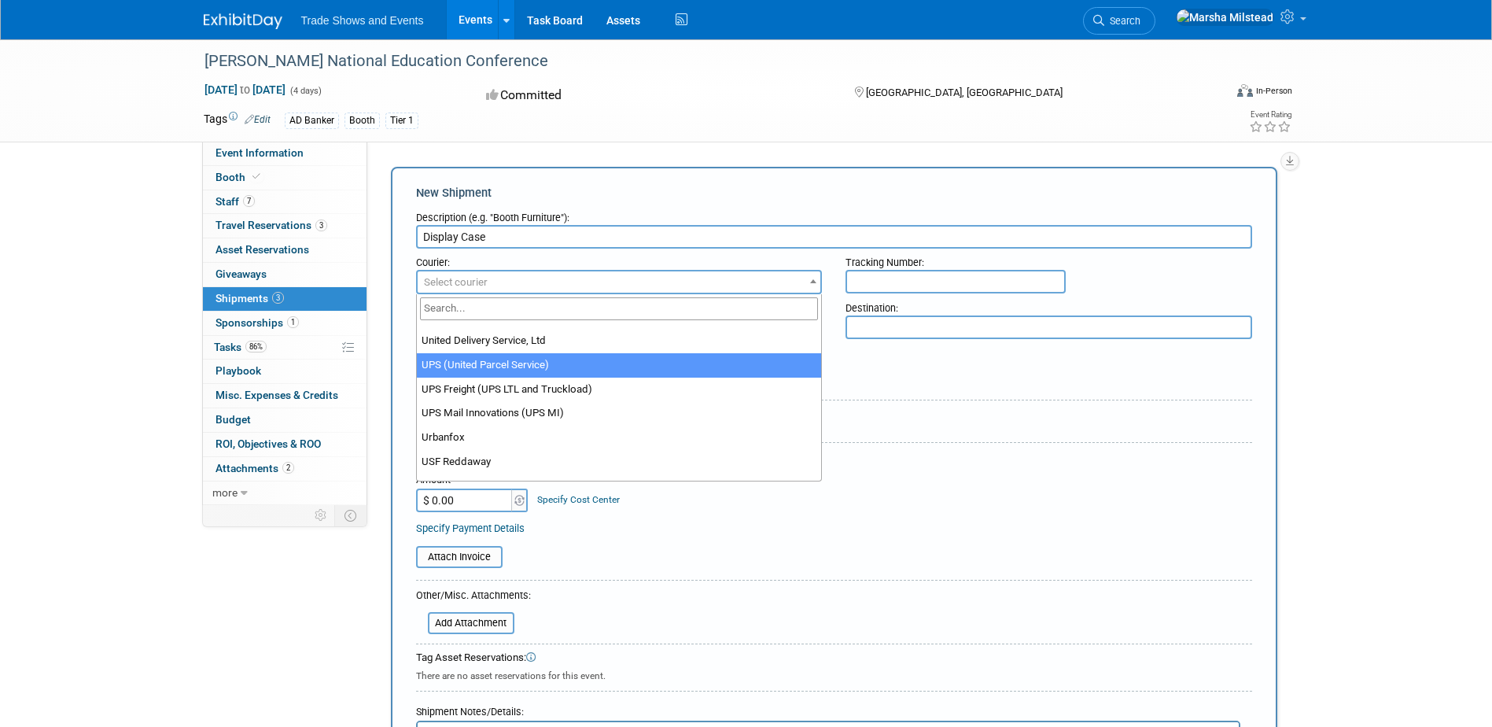
select select "508"
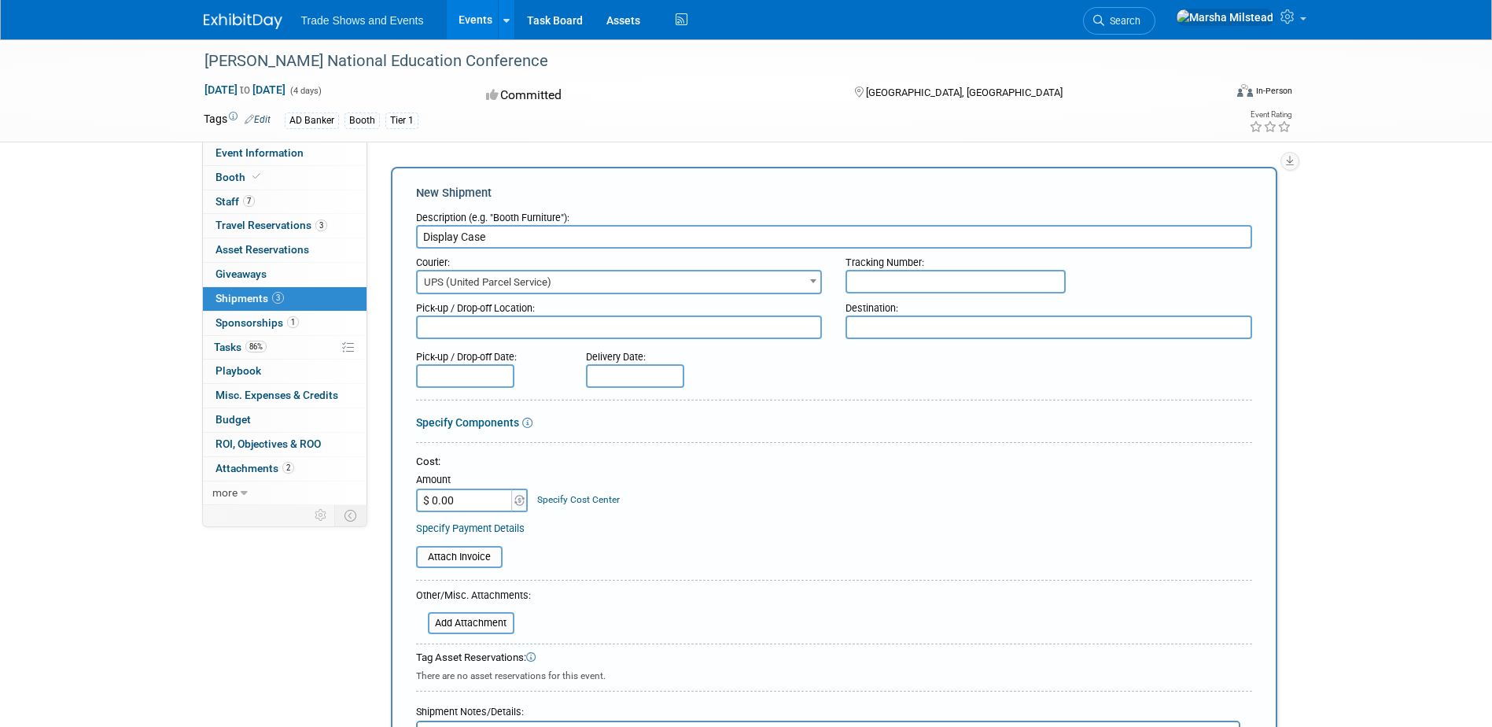
click at [893, 271] on input "text" at bounding box center [955, 282] width 220 height 24
click at [918, 278] on input "1z6914910374517869" at bounding box center [955, 282] width 220 height 24
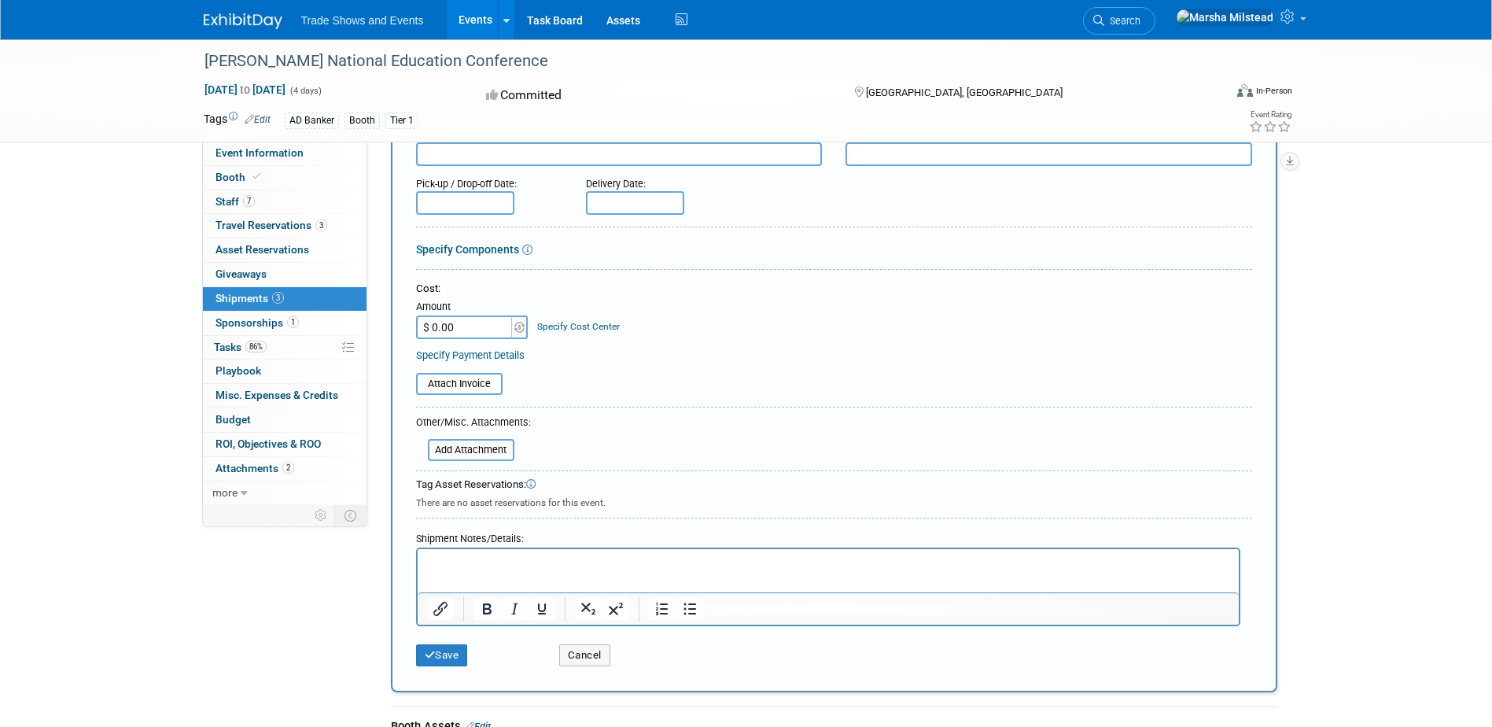
scroll to position [393, 0]
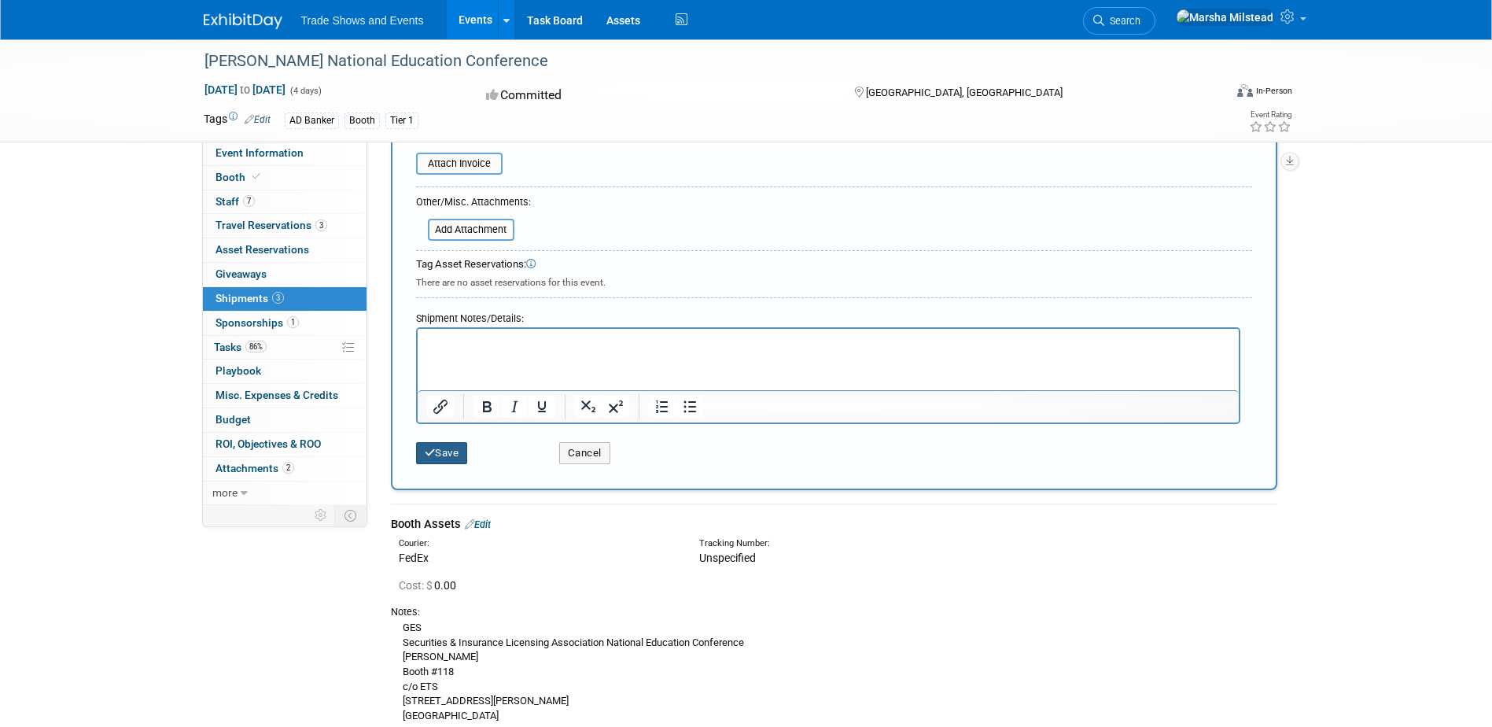
type input "1z6914910374517869"
click at [452, 459] on button "Save" at bounding box center [442, 453] width 52 height 22
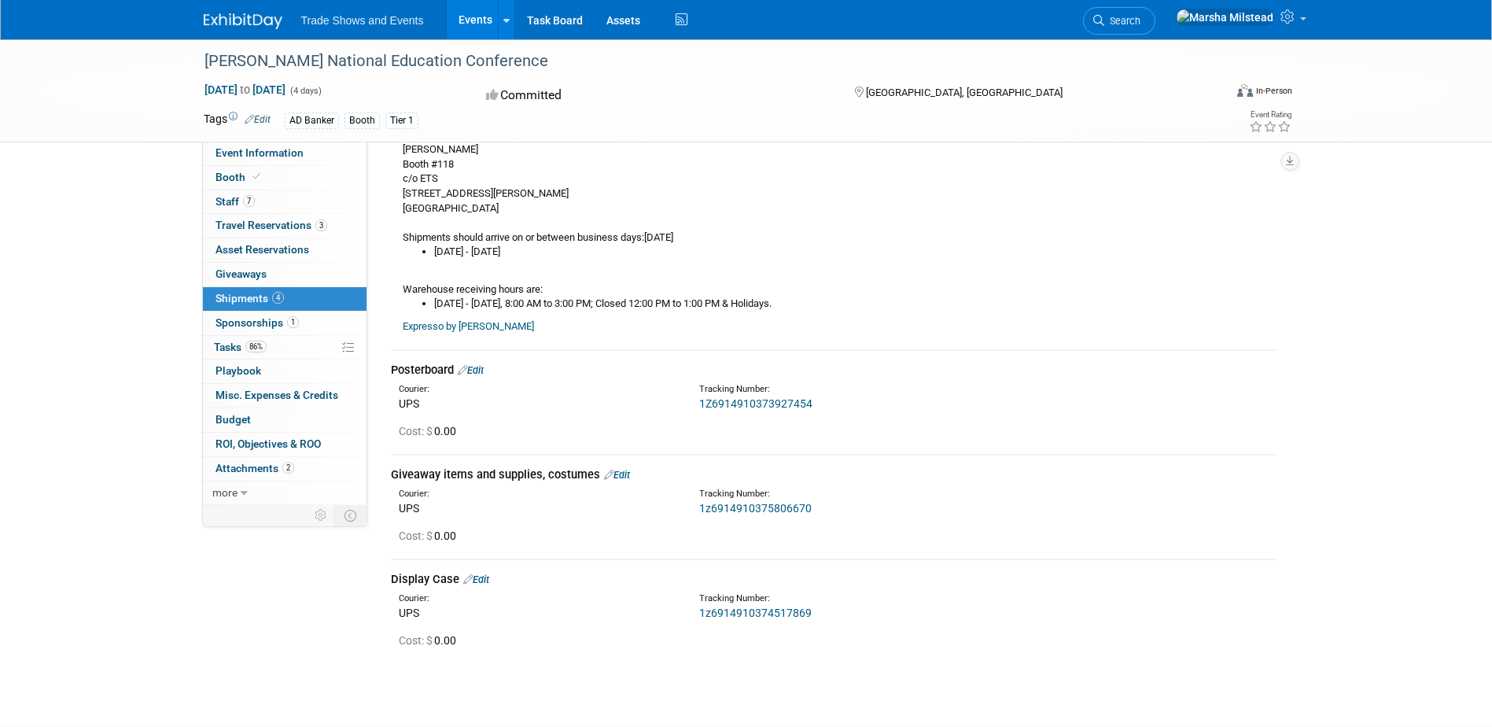
scroll to position [317, 0]
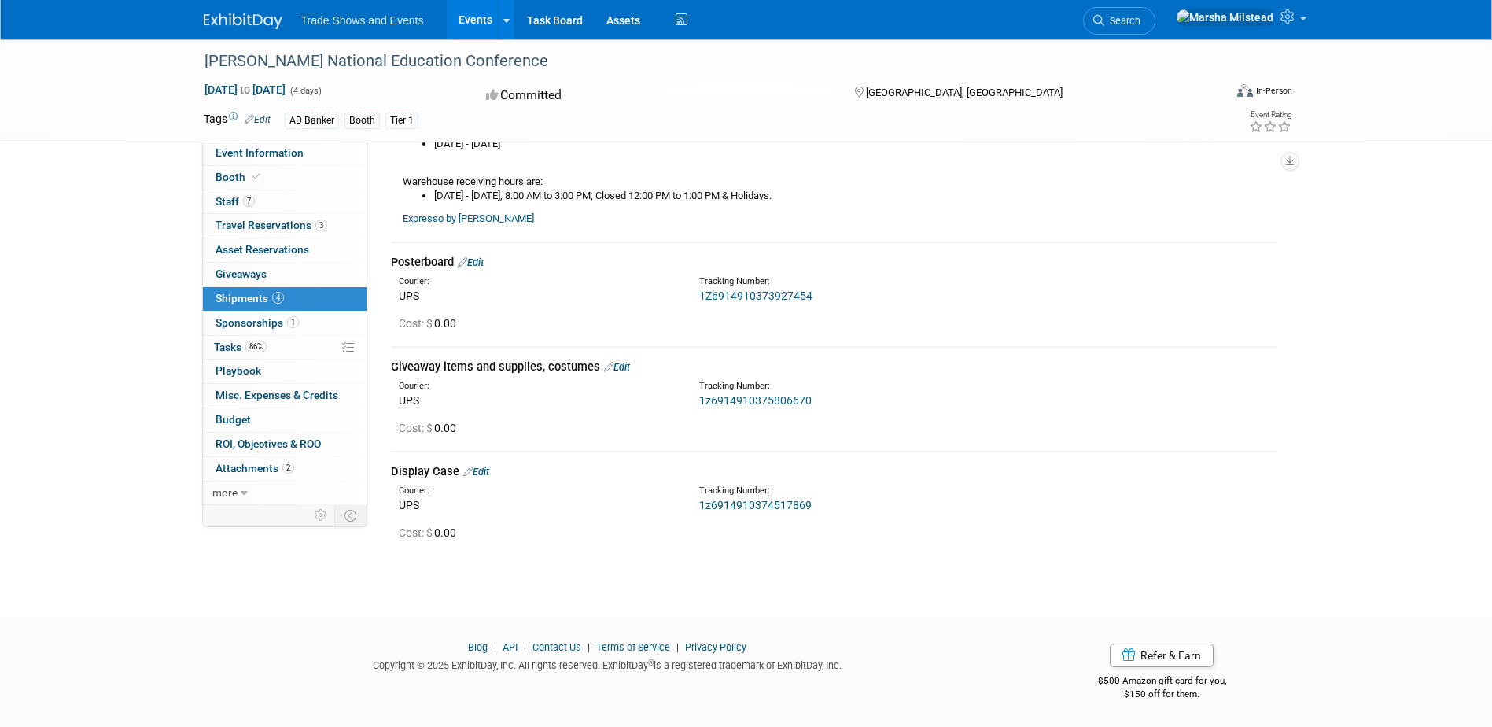
click at [329, 636] on div at bounding box center [746, 630] width 1492 height 20
click at [259, 419] on link "Budget" at bounding box center [285, 420] width 164 height 24
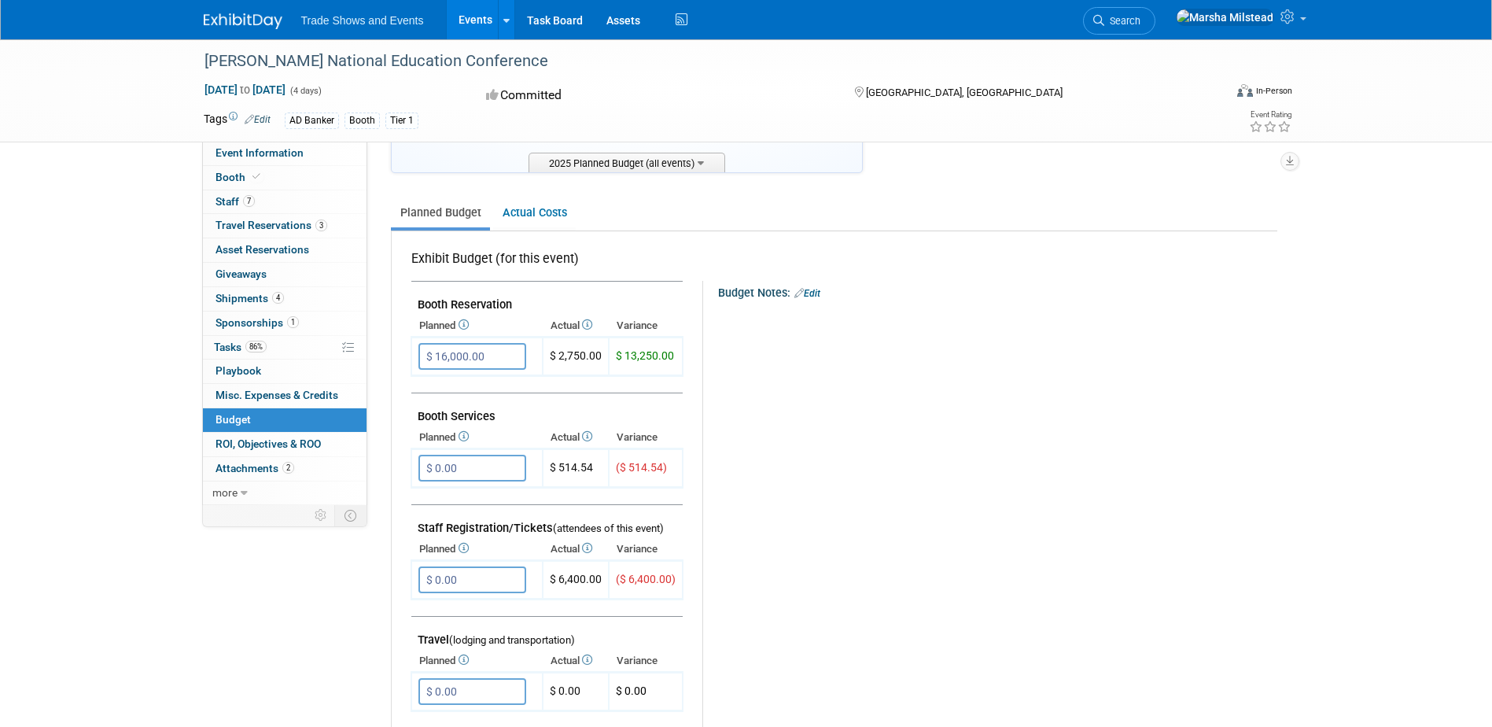
scroll to position [157, 0]
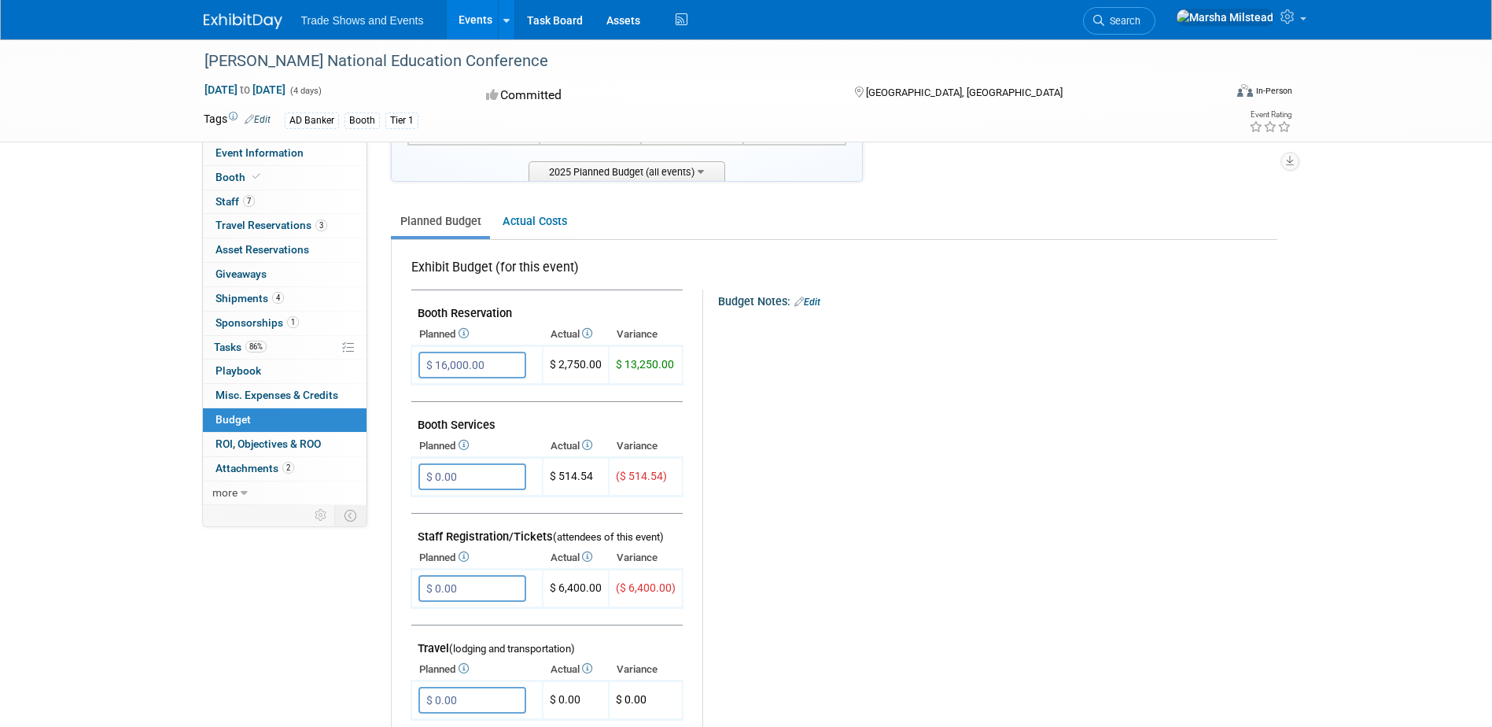
click at [905, 422] on div "Budget Notes: Edit X" at bounding box center [982, 696] width 561 height 815
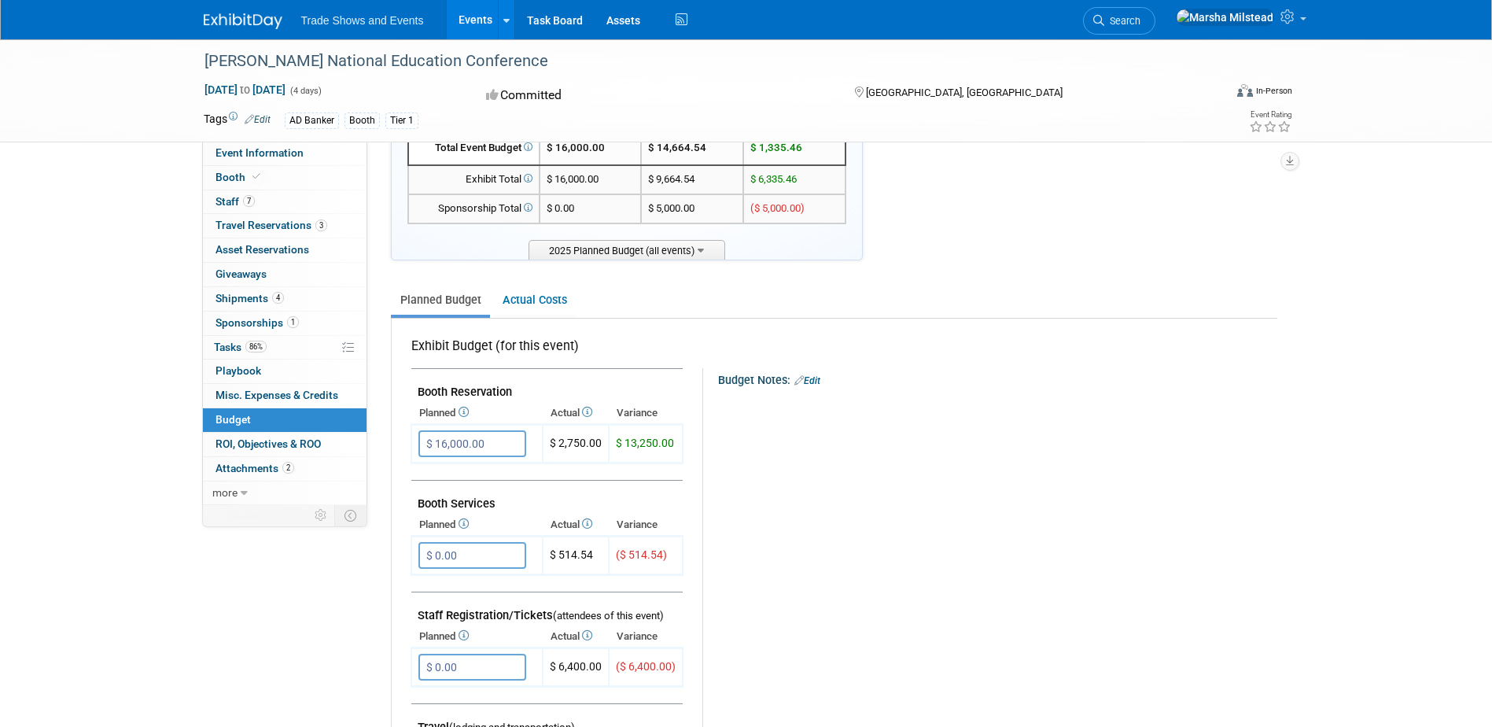
scroll to position [0, 0]
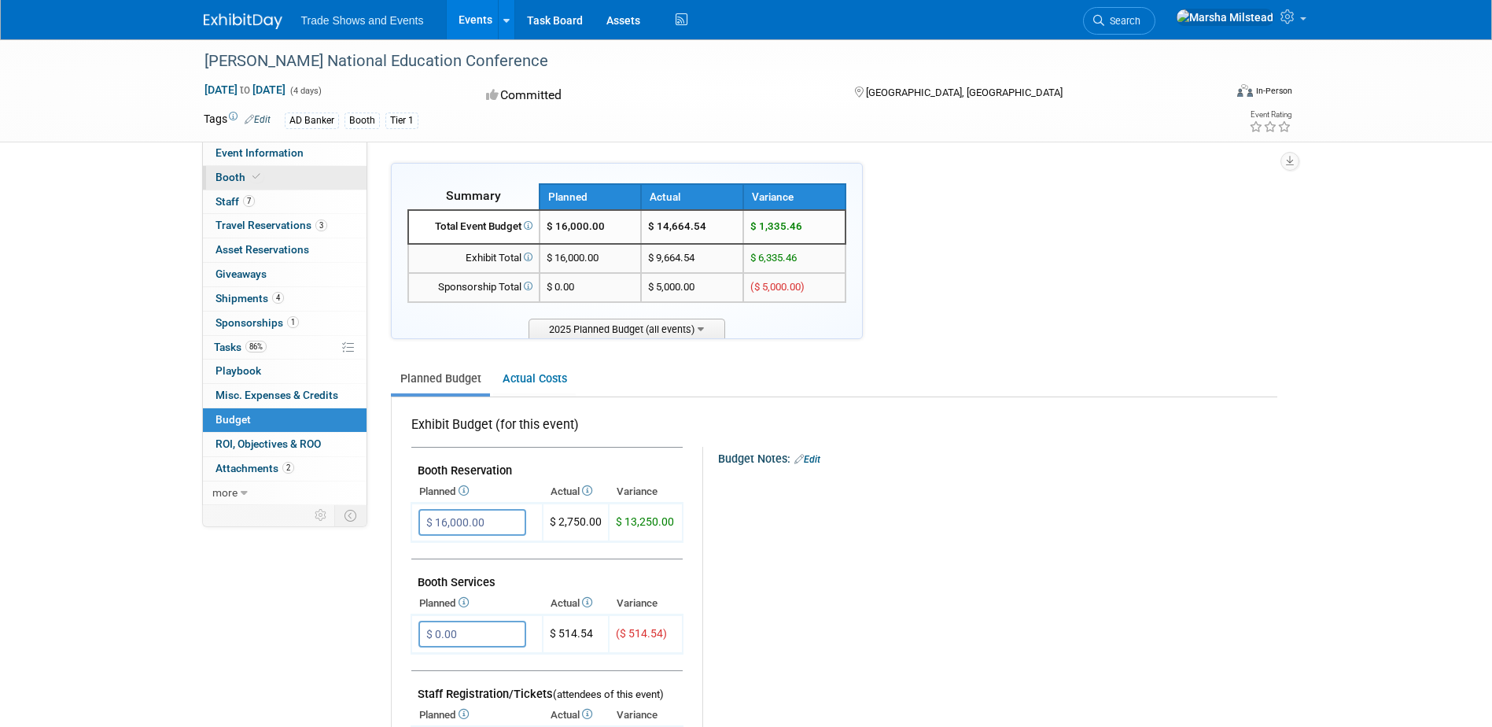
click at [237, 186] on link "Booth" at bounding box center [285, 178] width 164 height 24
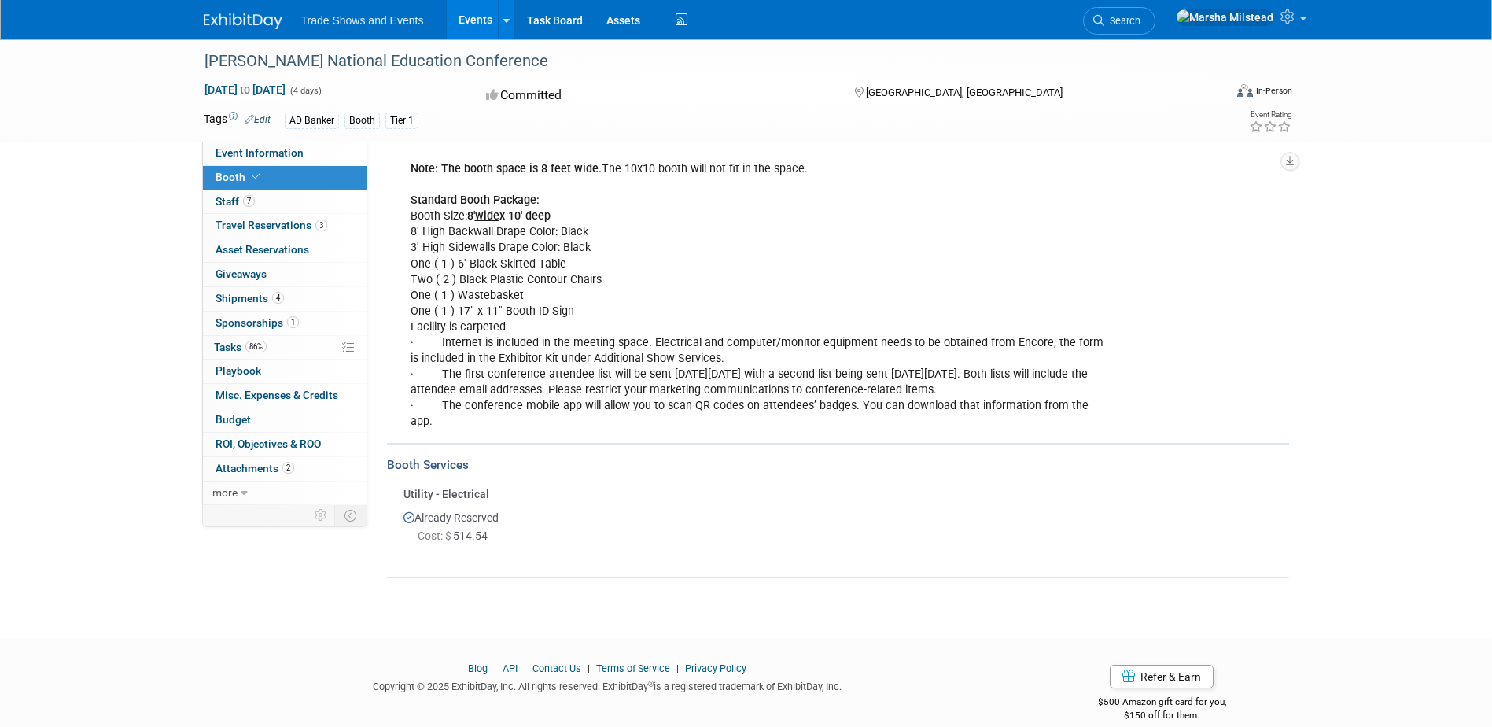
scroll to position [263, 0]
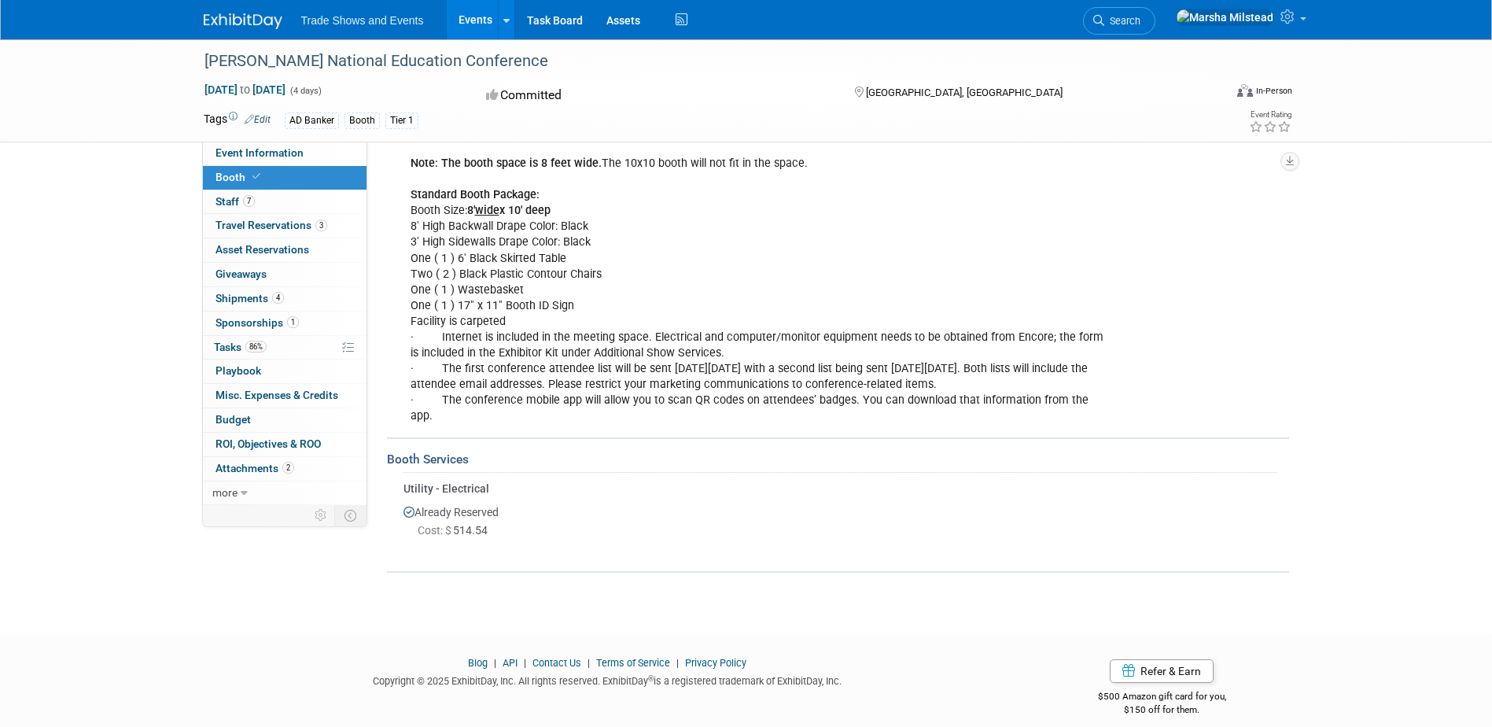
click at [842, 496] on div "Already Reserved Cost: $ 514.54" at bounding box center [840, 524] width 874 height 56
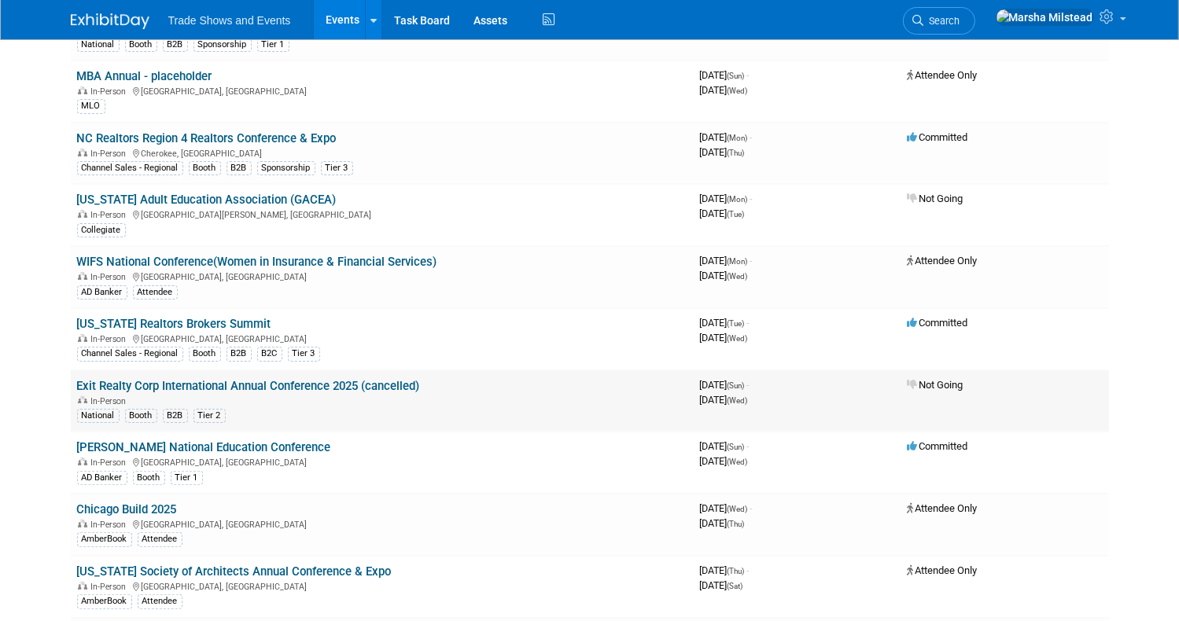
scroll to position [315, 0]
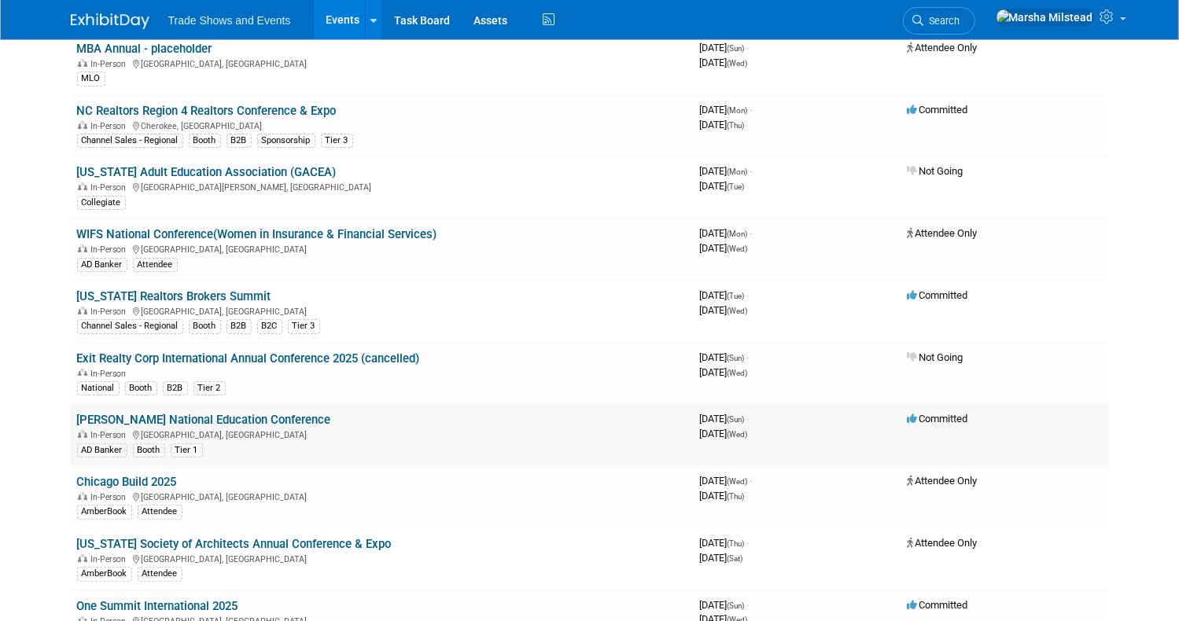
click at [161, 413] on link "[PERSON_NAME] National Education Conference" at bounding box center [204, 420] width 254 height 14
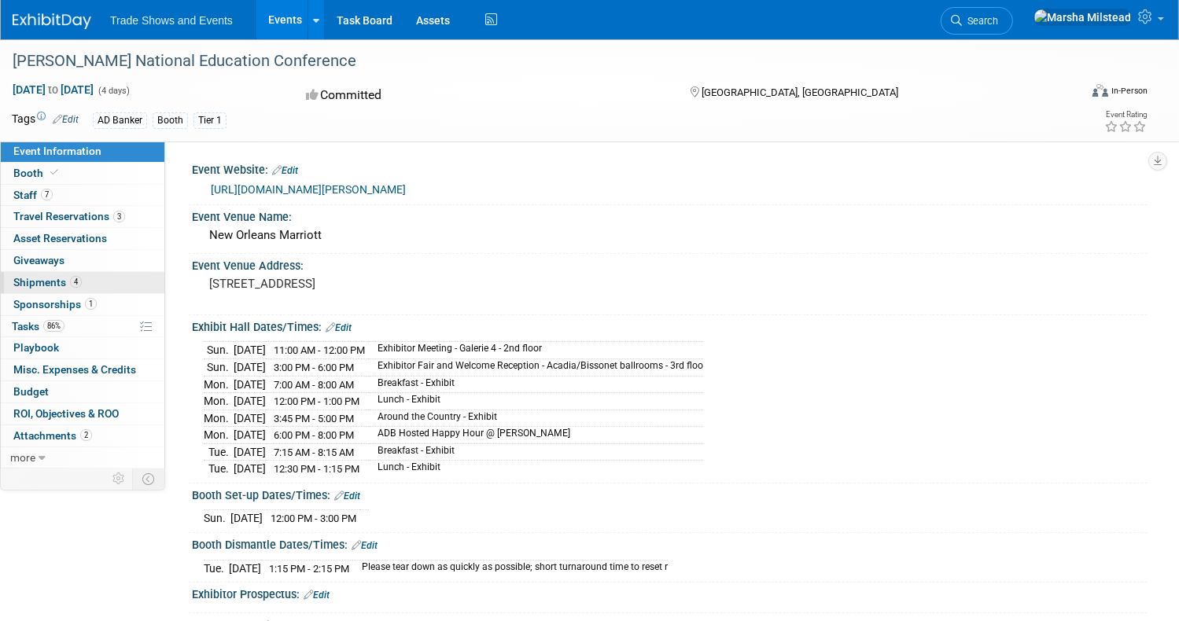
click at [82, 283] on span "Shipments 4" at bounding box center [47, 282] width 68 height 13
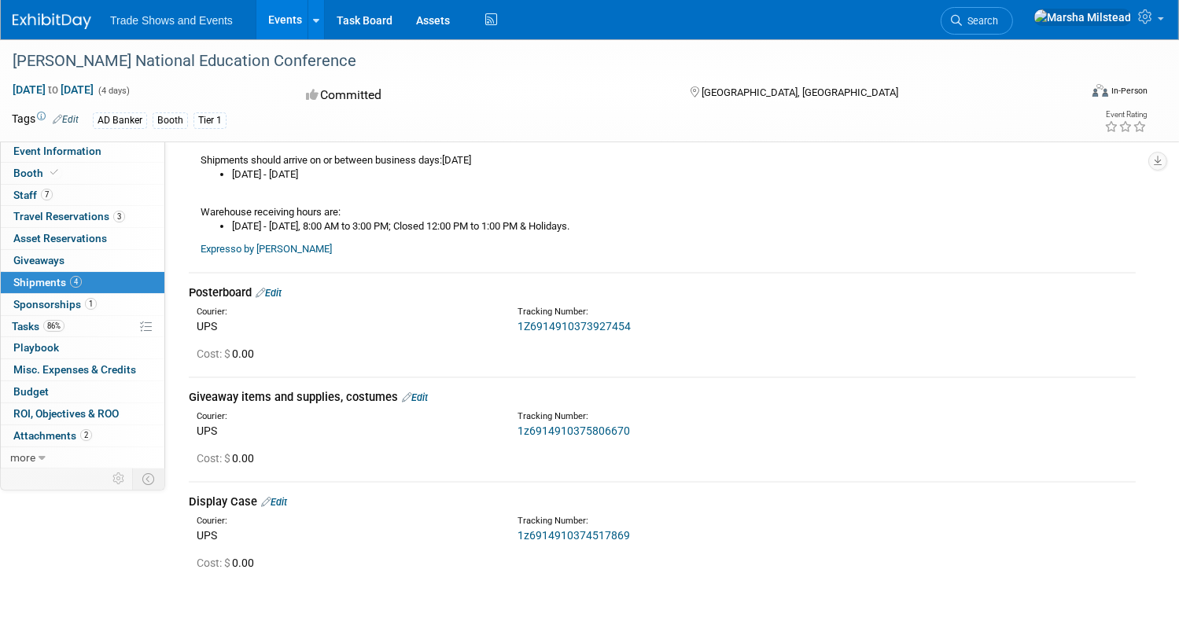
scroll to position [341, 0]
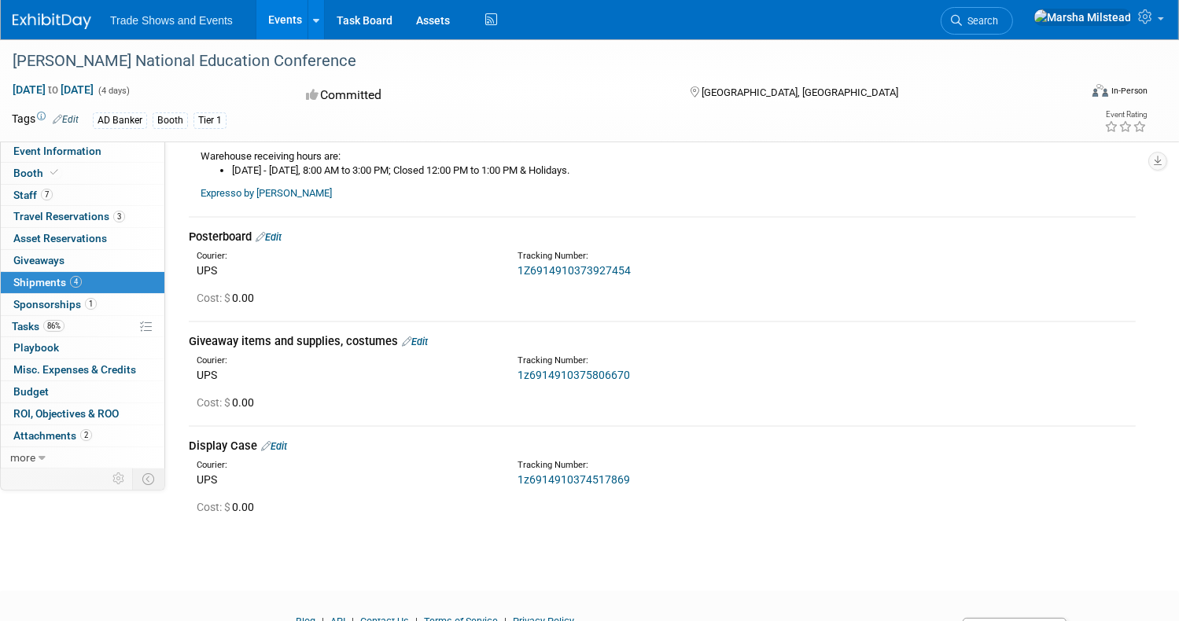
click at [282, 237] on link "Edit" at bounding box center [269, 237] width 26 height 12
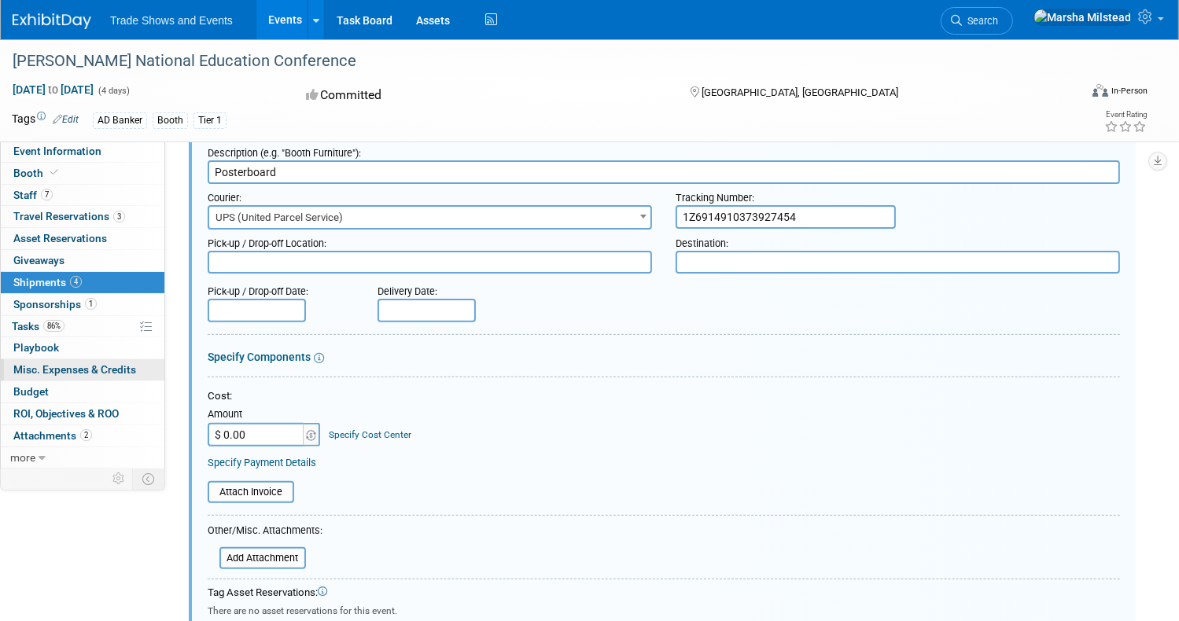
scroll to position [455, 0]
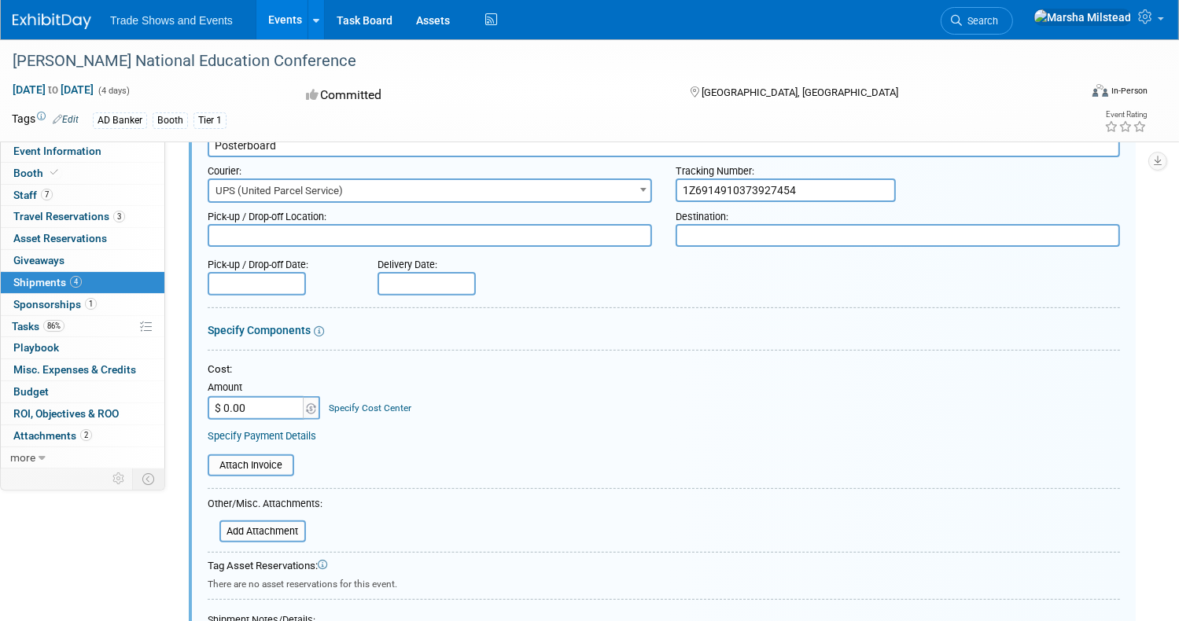
click at [306, 281] on input "text" at bounding box center [257, 284] width 98 height 24
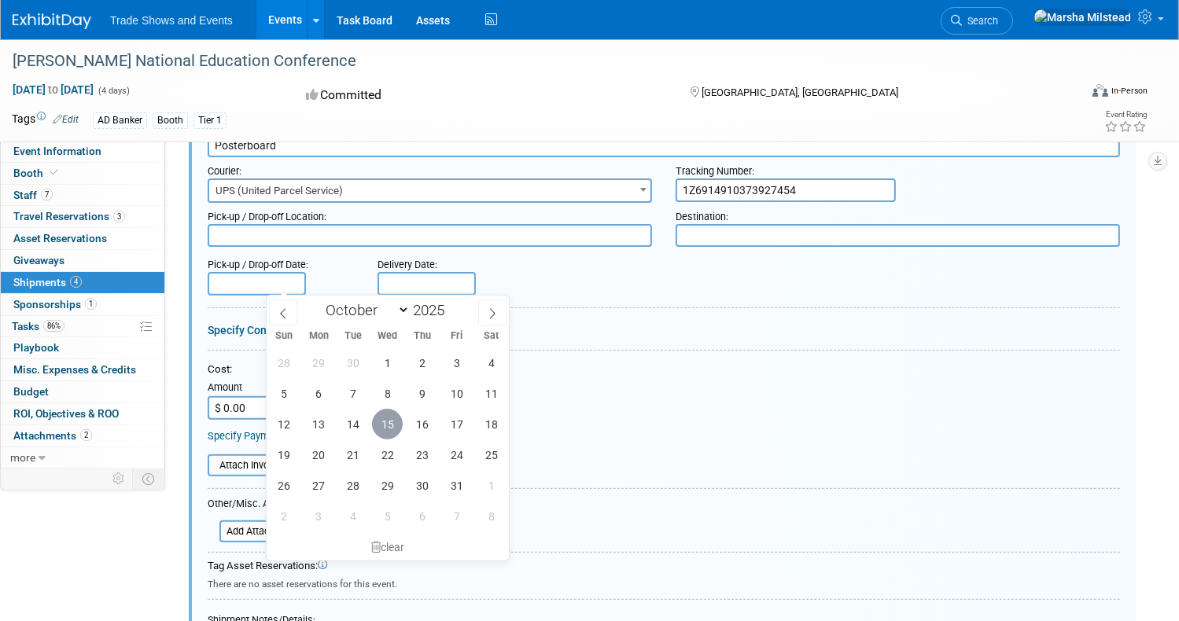
click at [395, 424] on span "15" at bounding box center [387, 424] width 31 height 31
type input "Oct 15, 2025"
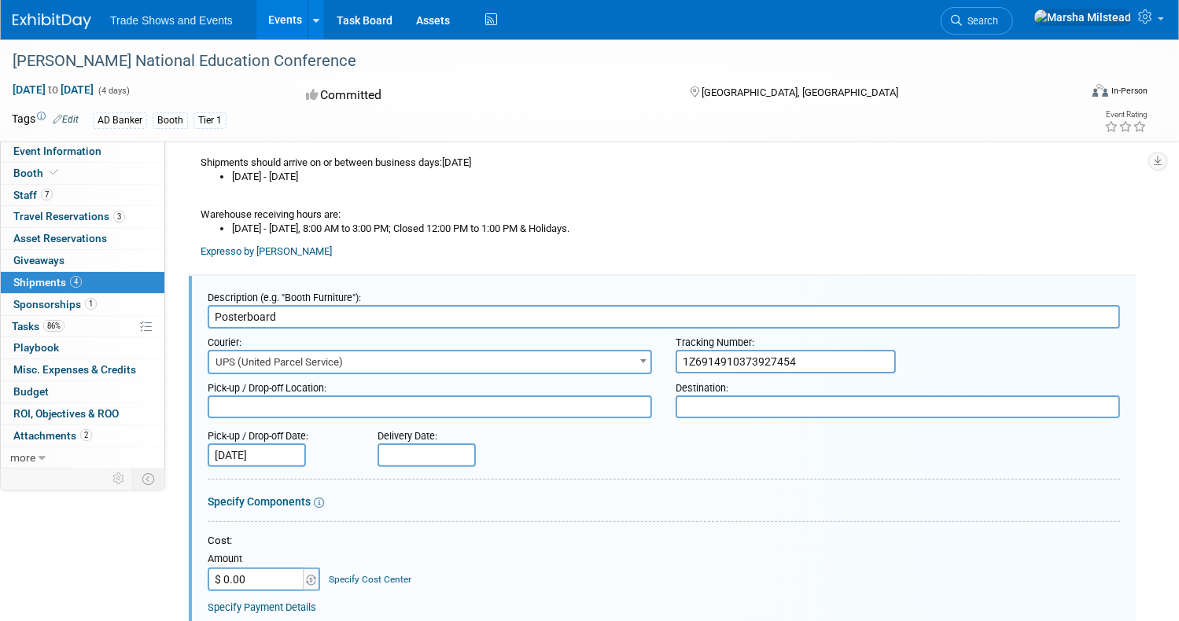
scroll to position [376, 0]
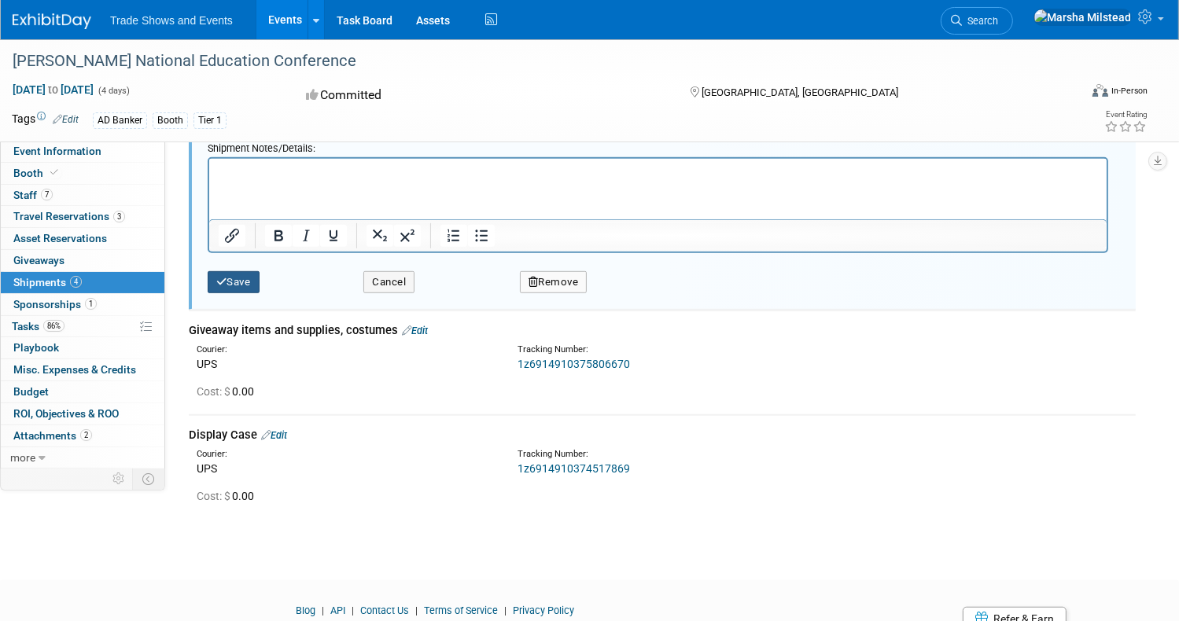
click at [260, 272] on button "Save" at bounding box center [234, 282] width 52 height 22
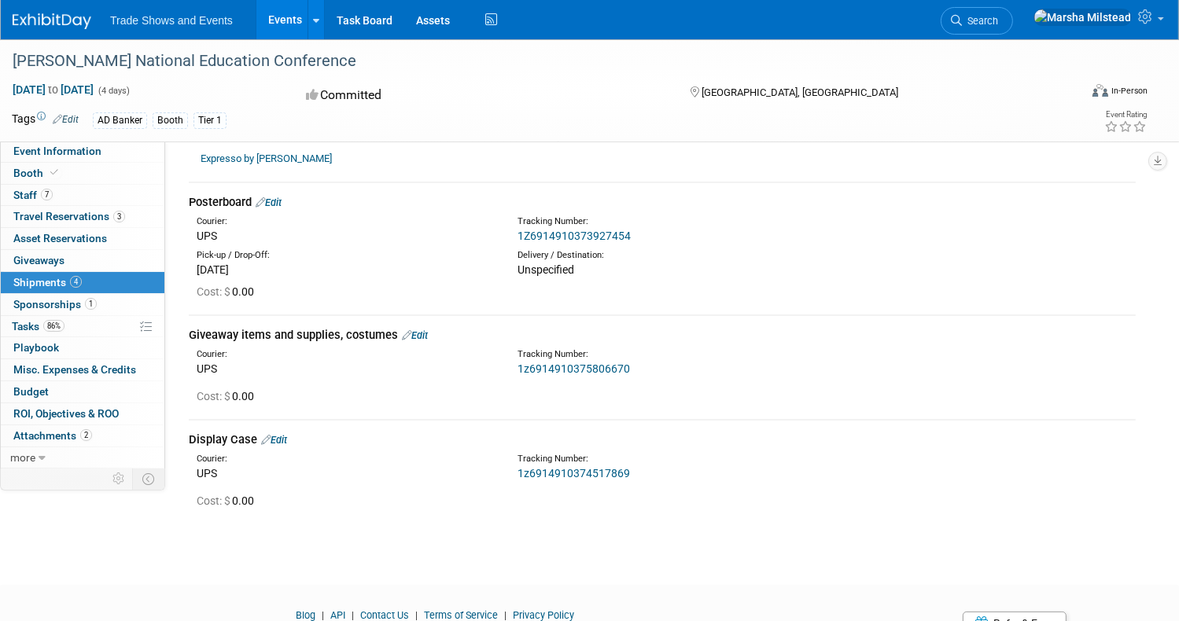
click at [428, 337] on link "Edit" at bounding box center [415, 335] width 26 height 12
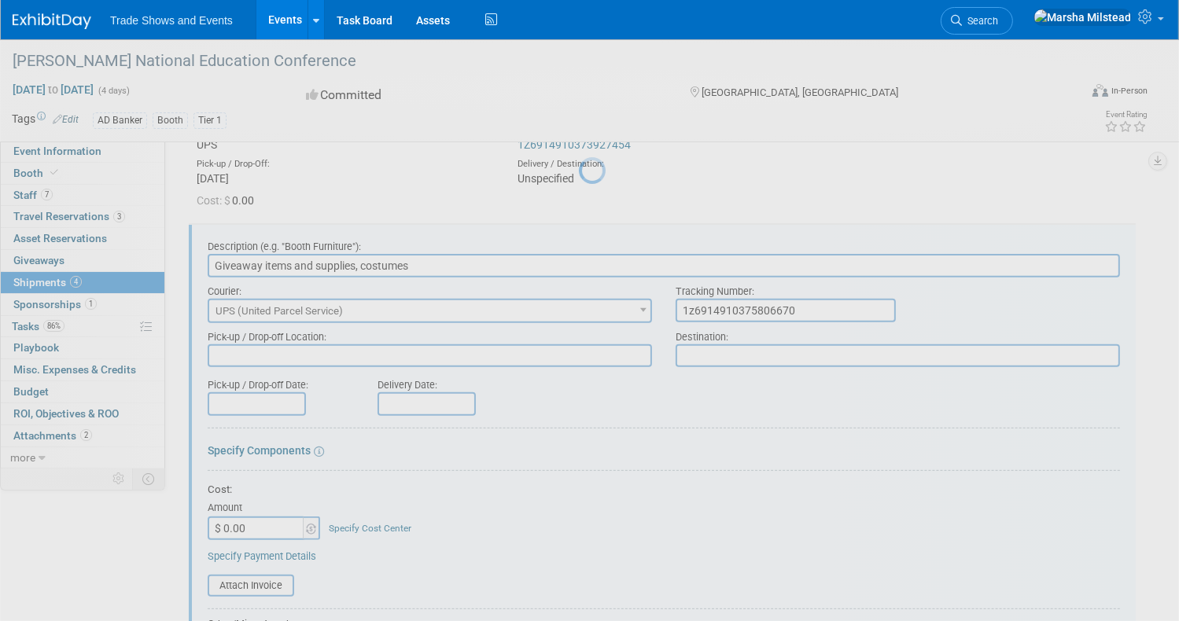
scroll to position [509, 0]
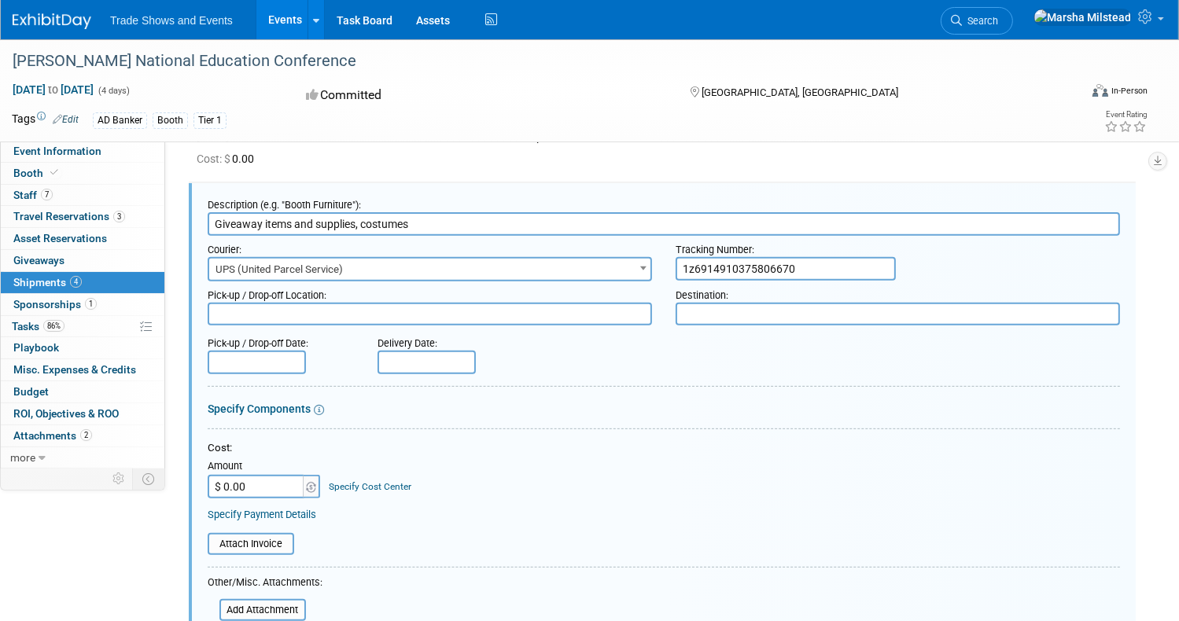
click at [306, 356] on input "text" at bounding box center [257, 363] width 98 height 24
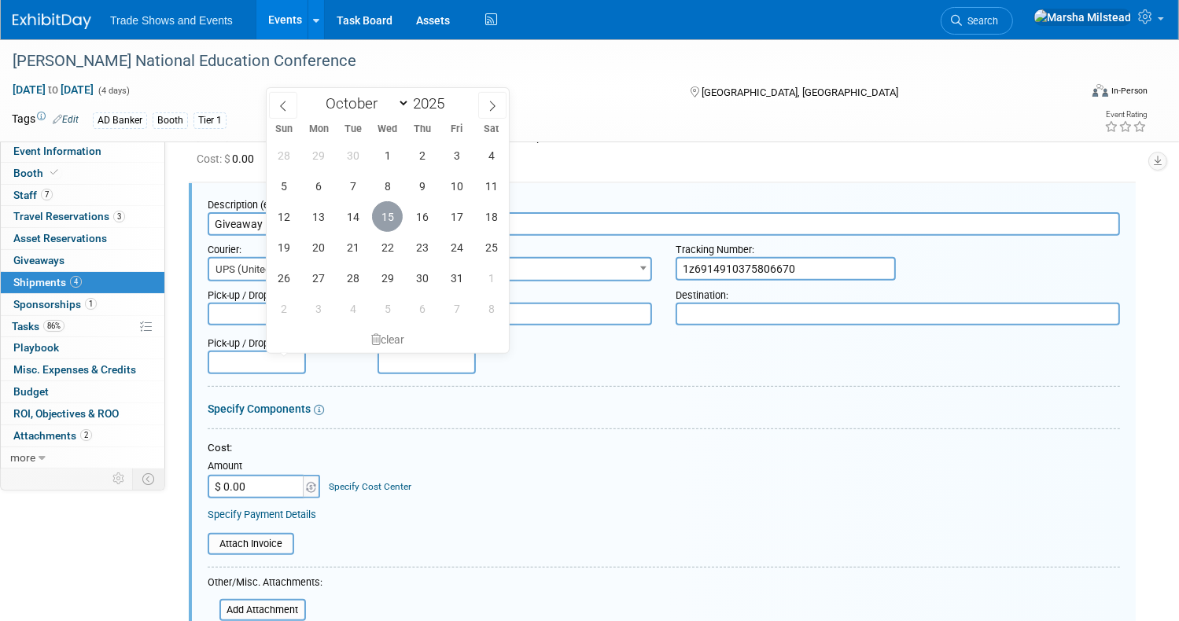
click at [396, 216] on span "15" at bounding box center [387, 216] width 31 height 31
type input "Oct 15, 2025"
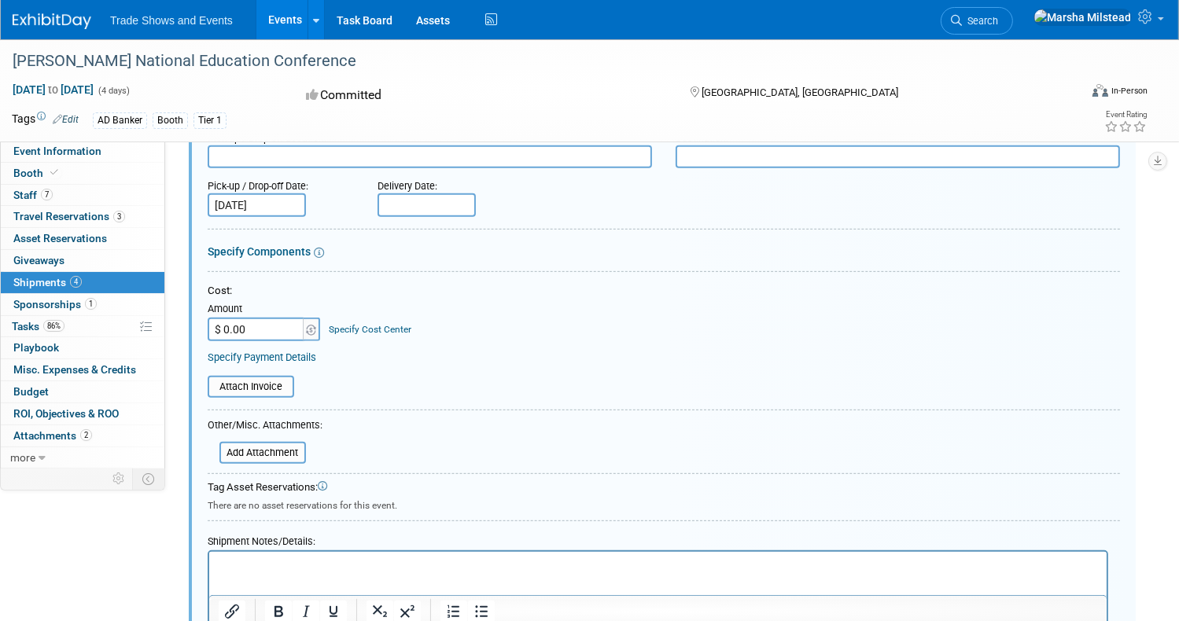
scroll to position [1000, 0]
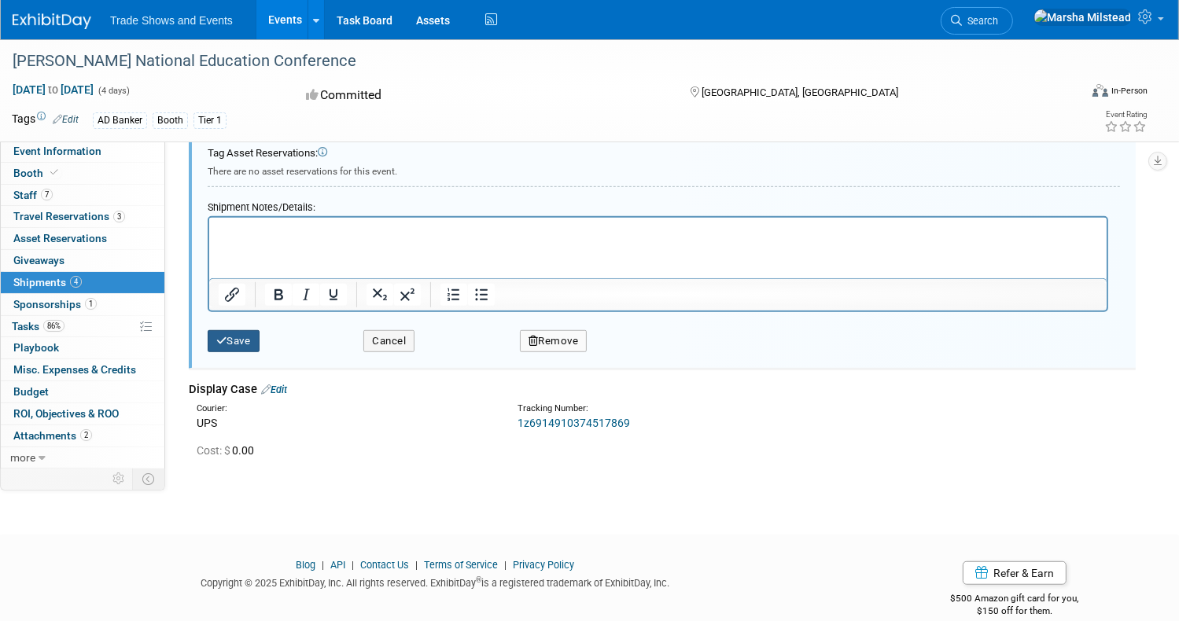
click at [260, 336] on button "Save" at bounding box center [234, 341] width 52 height 22
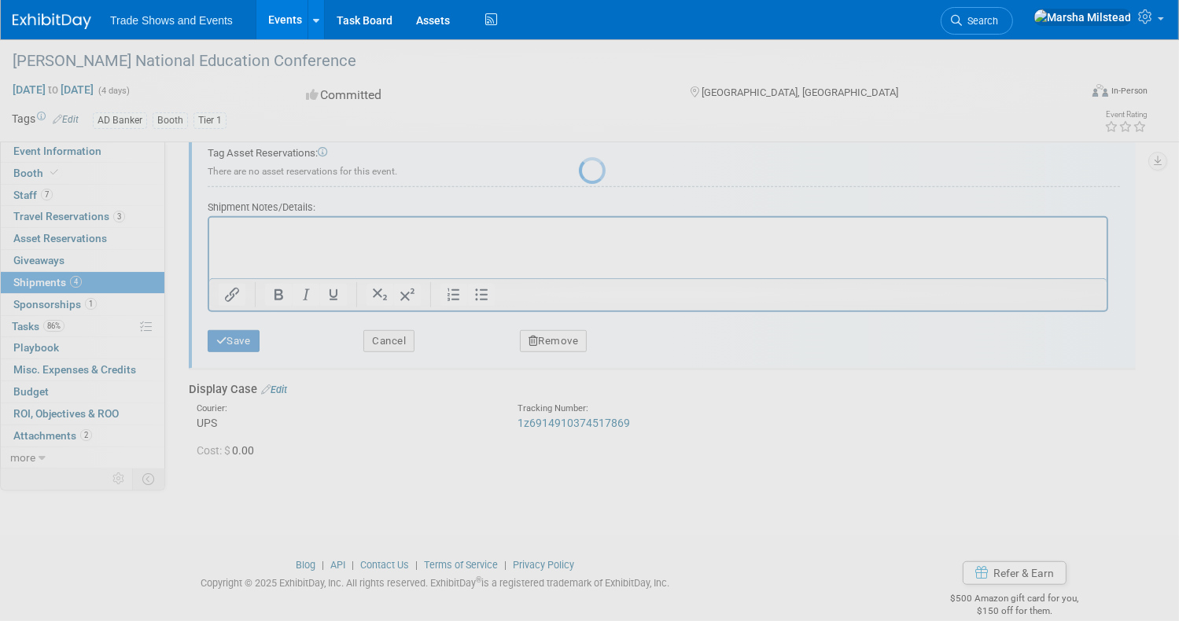
scroll to position [477, 0]
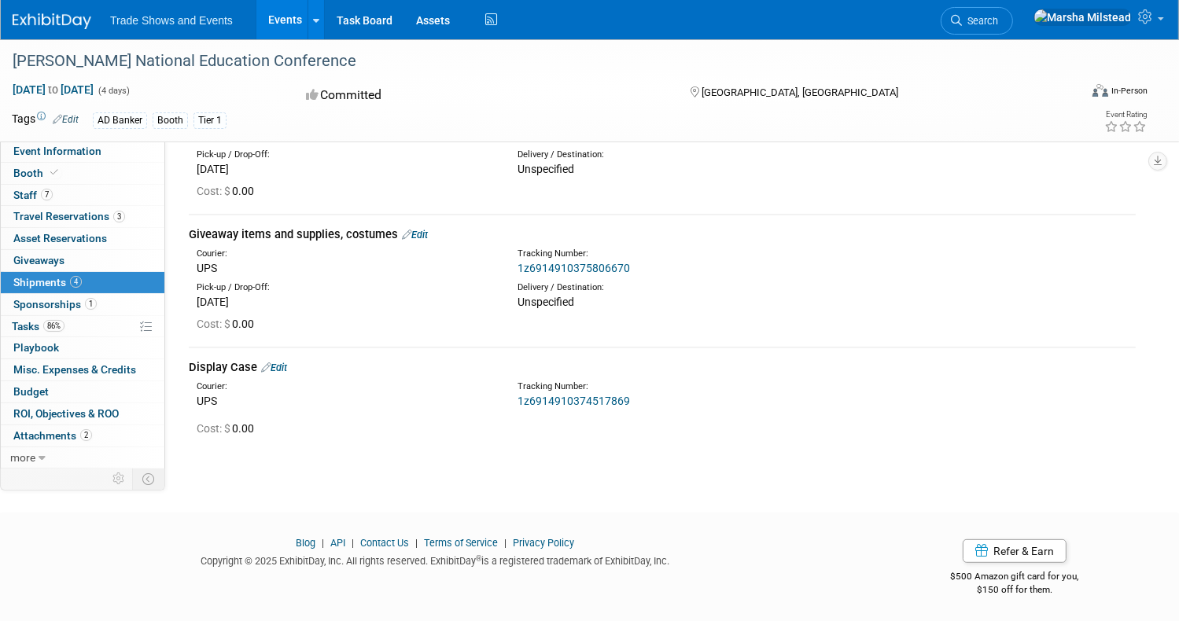
click at [287, 366] on link "Edit" at bounding box center [274, 368] width 26 height 12
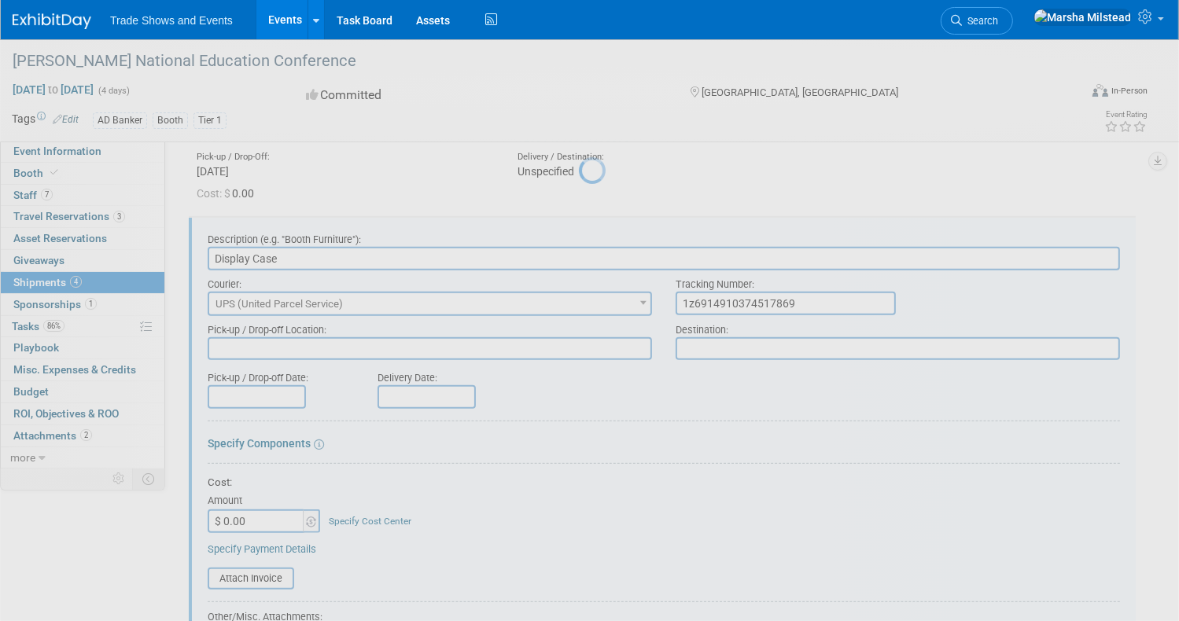
scroll to position [642, 0]
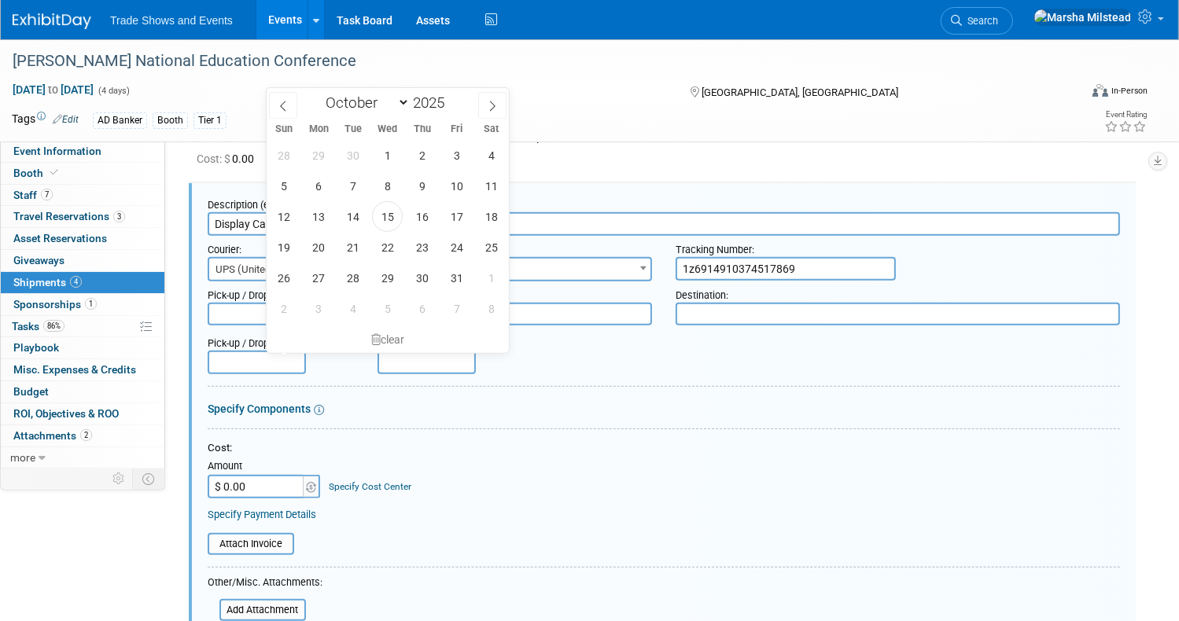
click at [306, 360] on input "text" at bounding box center [257, 363] width 98 height 24
click at [388, 208] on span "15" at bounding box center [387, 216] width 31 height 31
type input "Oct 15, 2025"
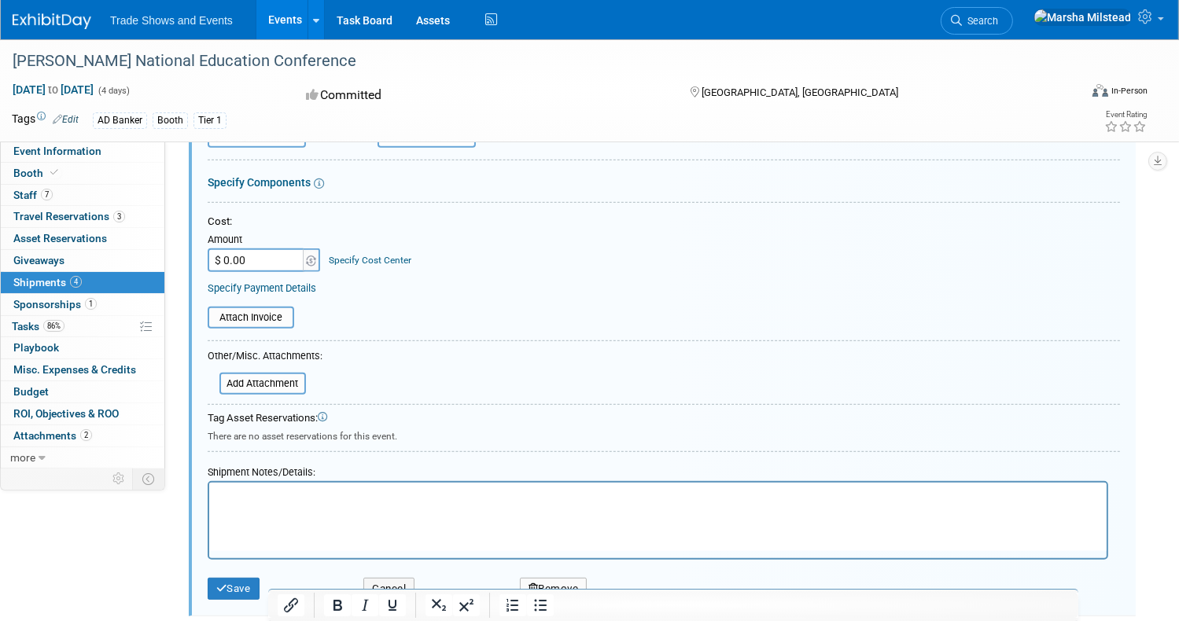
scroll to position [878, 0]
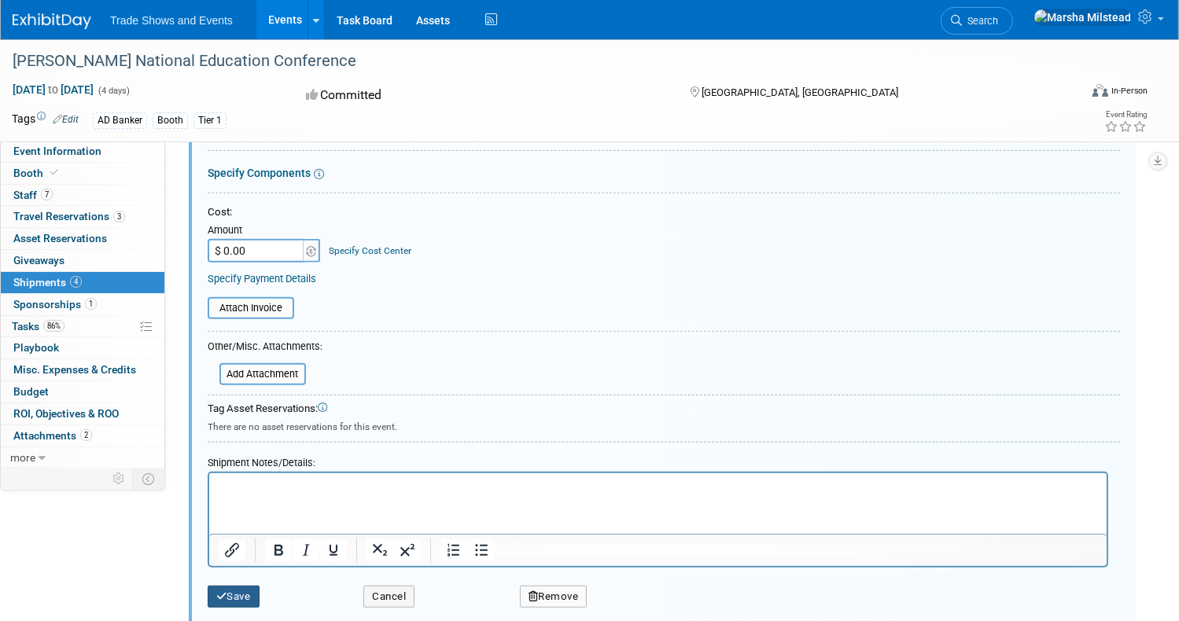
click at [260, 588] on button "Save" at bounding box center [234, 597] width 52 height 22
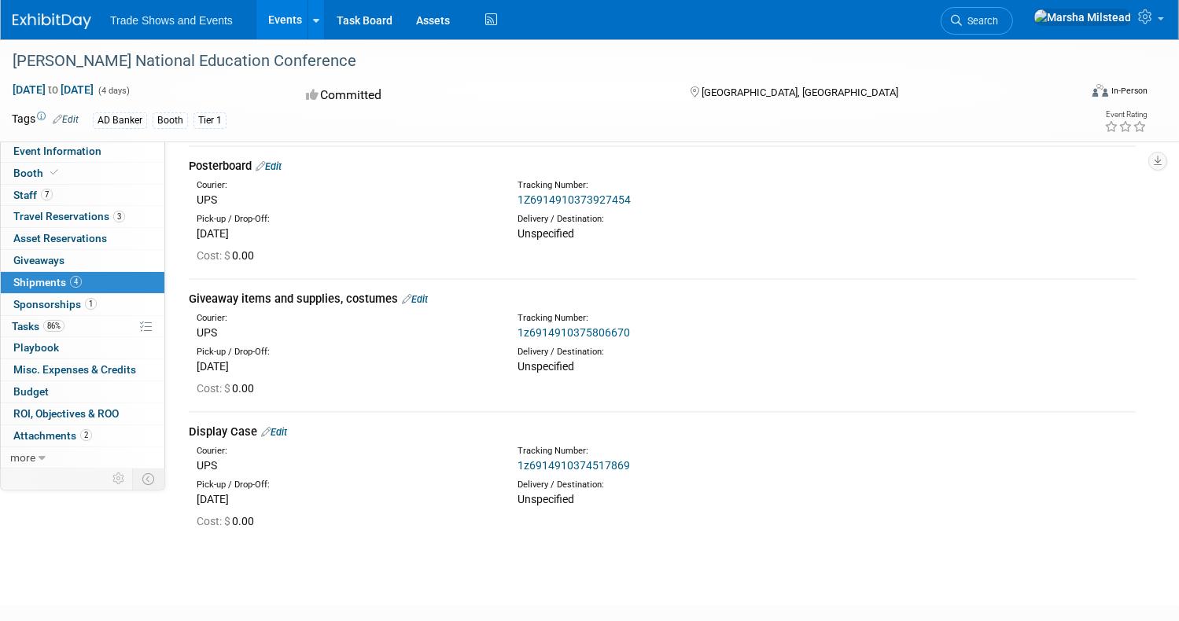
scroll to position [505, 0]
